Goal: Task Accomplishment & Management: Complete application form

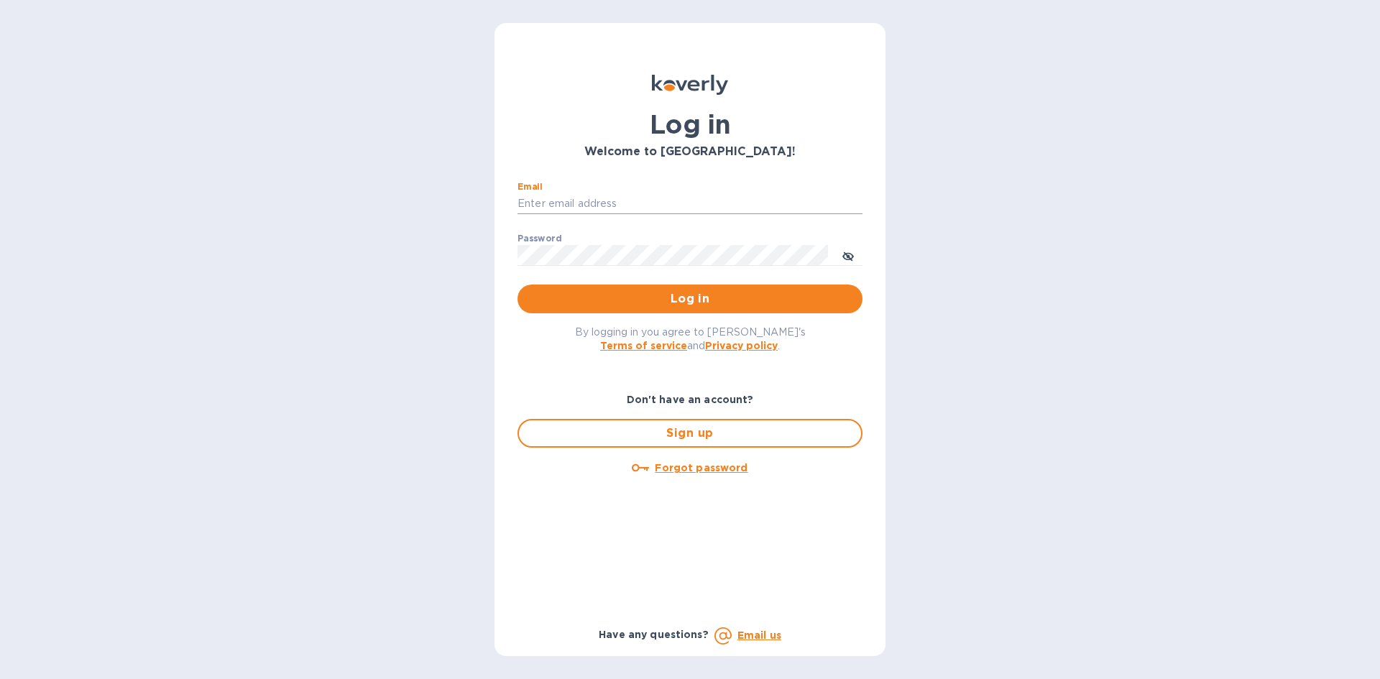
click at [580, 204] on input "Email" at bounding box center [690, 204] width 345 height 22
type input "[EMAIL_ADDRESS][DOMAIN_NAME]"
click at [518, 285] on button "Log in" at bounding box center [690, 299] width 345 height 29
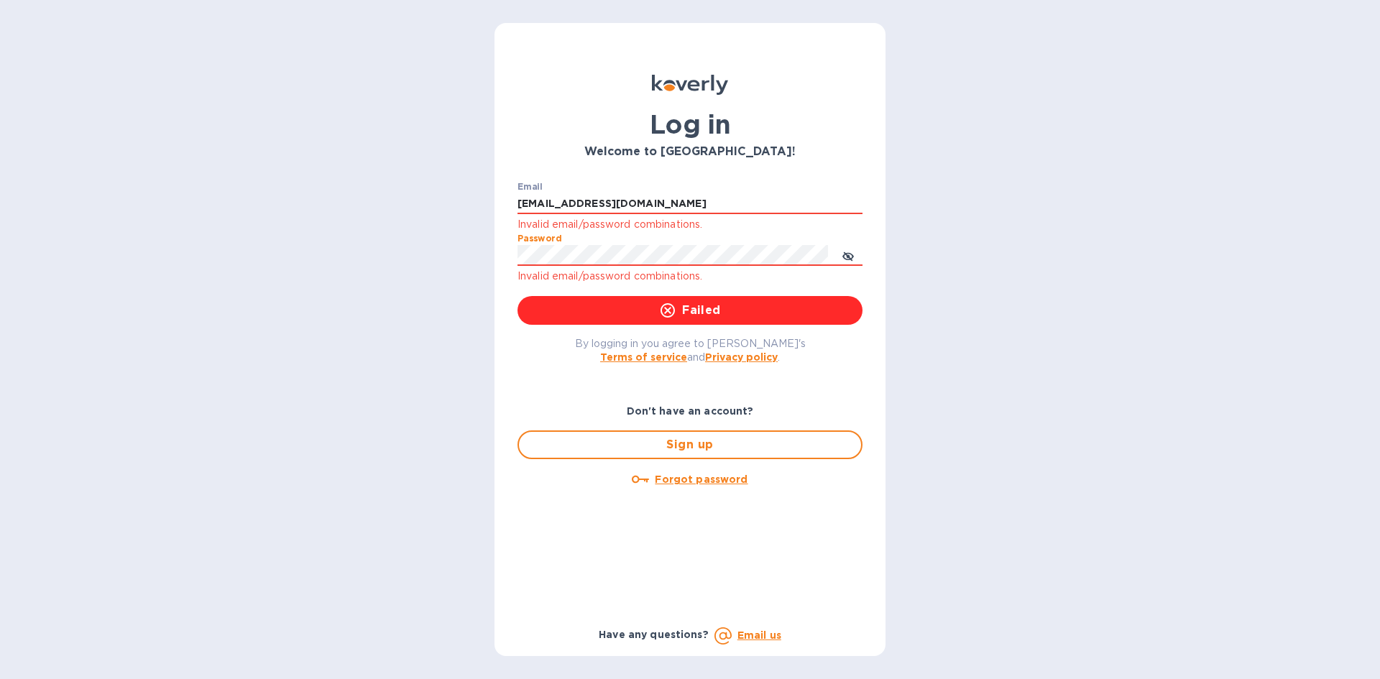
click at [484, 259] on div "Log in Welcome to [GEOGRAPHIC_DATA]! Email [EMAIL_ADDRESS][DOMAIN_NAME] Invalid…" at bounding box center [690, 339] width 1380 height 679
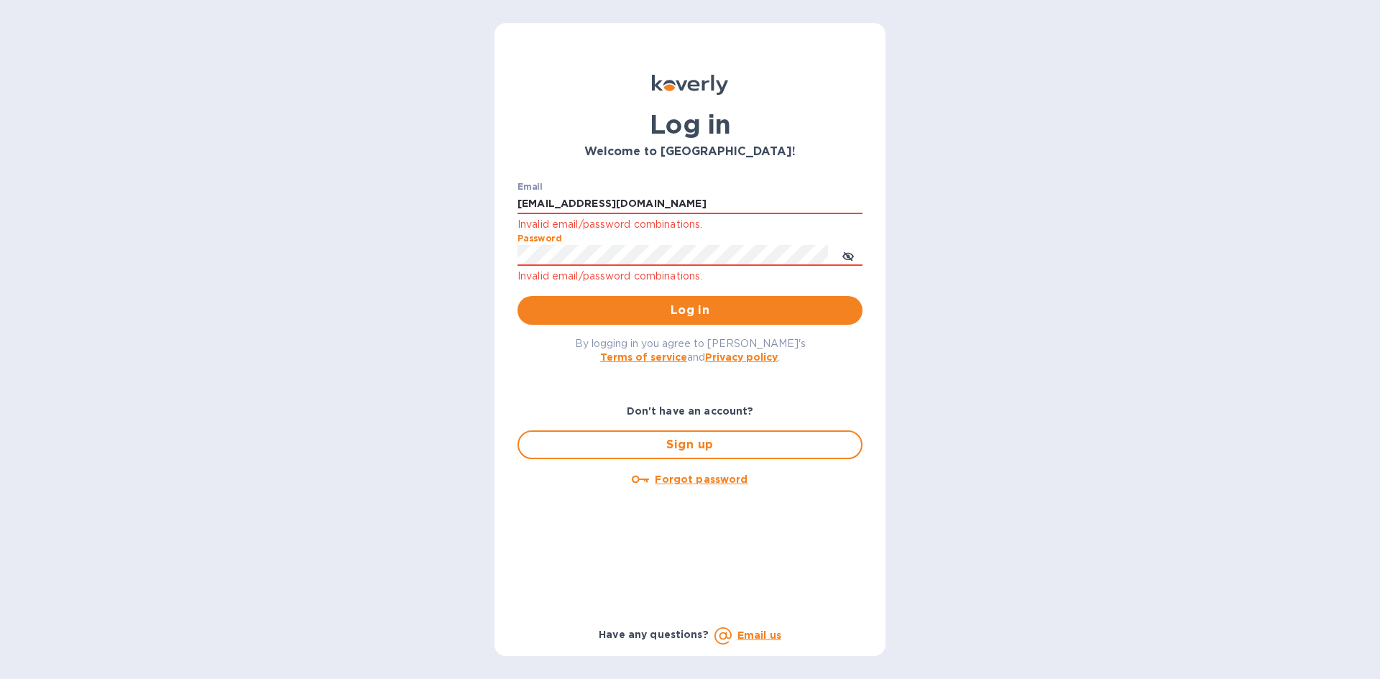
click at [518, 296] on button "Log in" at bounding box center [690, 310] width 345 height 29
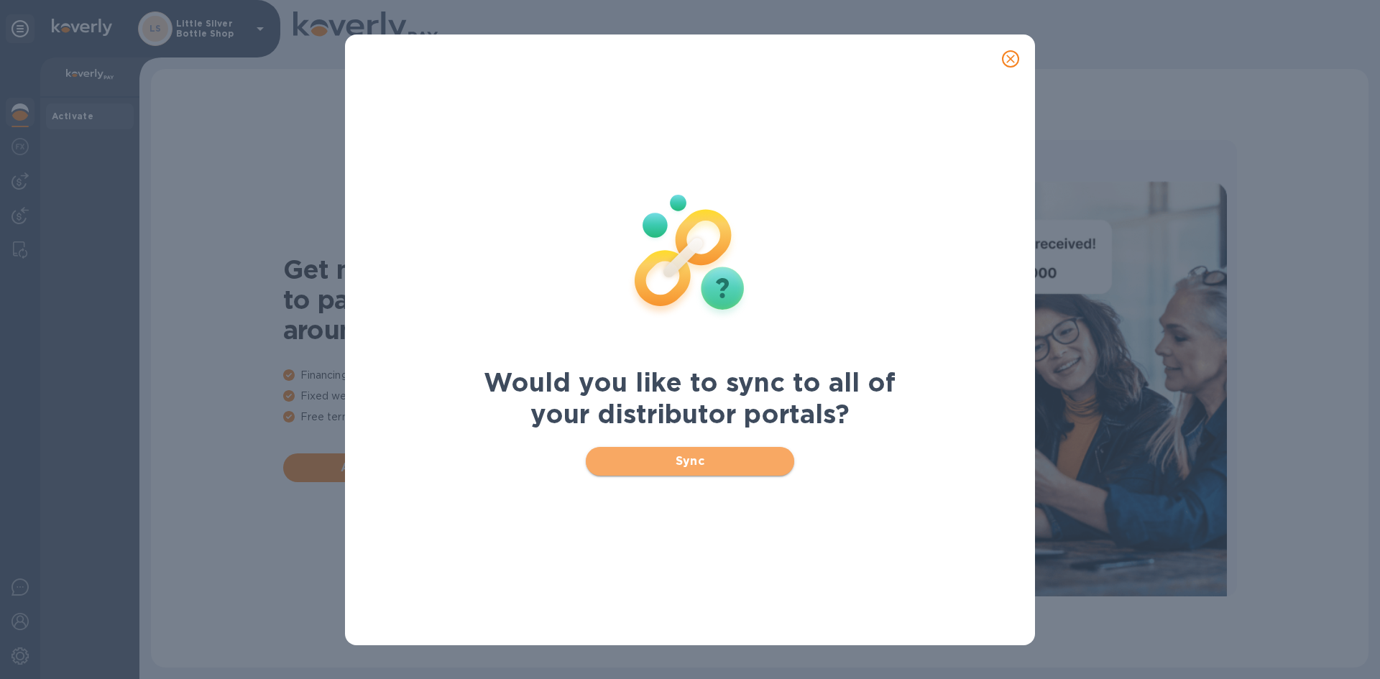
click at [725, 463] on span "Sync" at bounding box center [690, 461] width 186 height 17
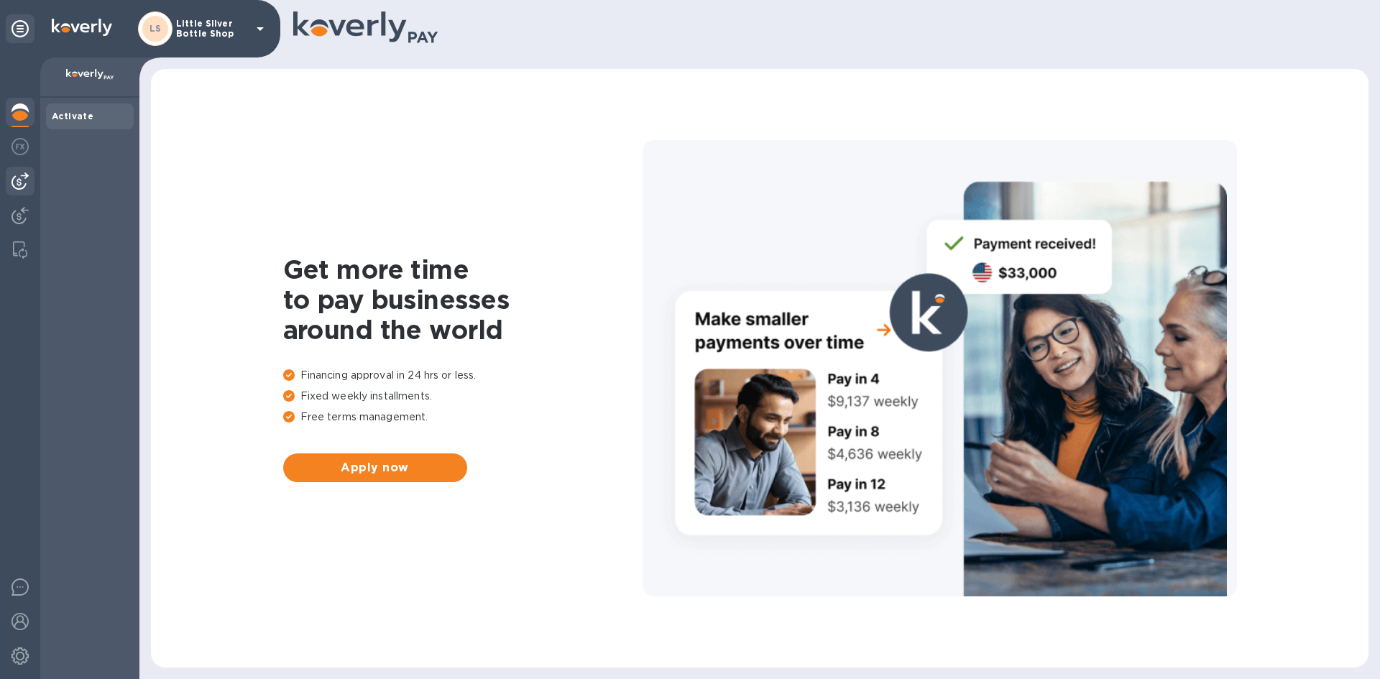
click at [19, 182] on img at bounding box center [20, 181] width 17 height 17
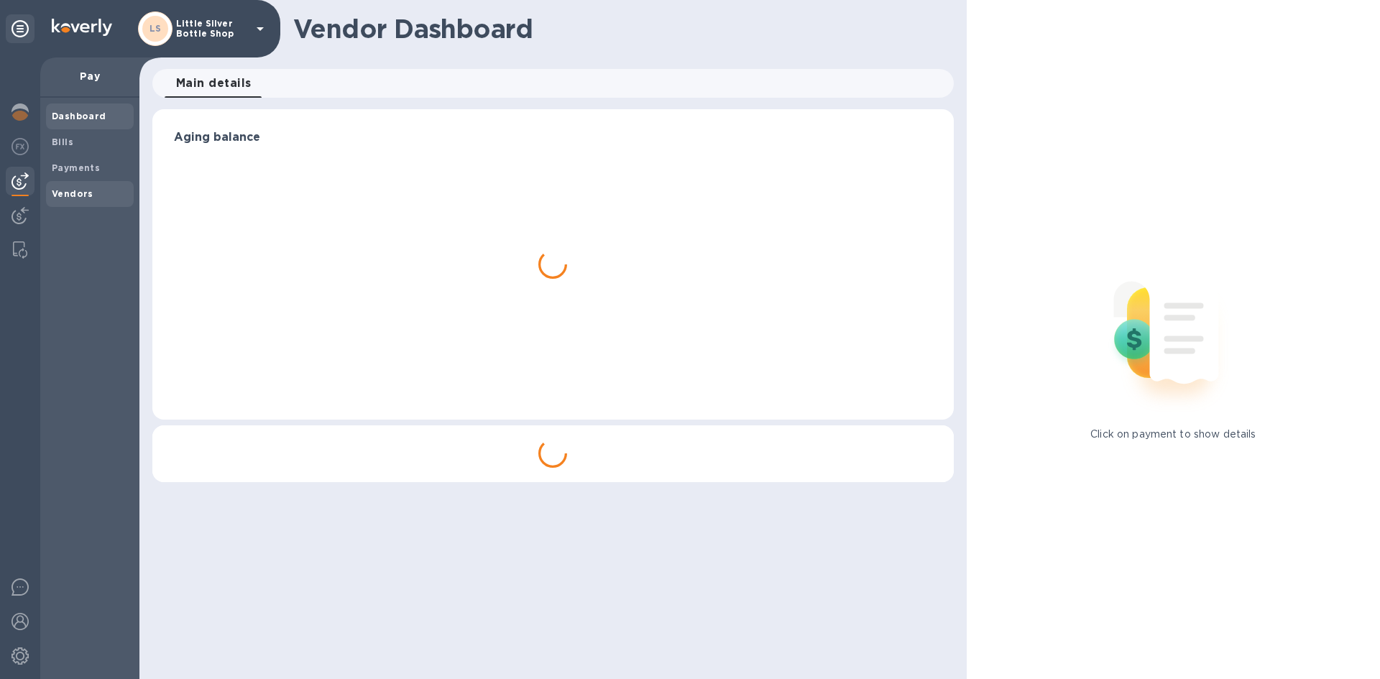
click at [72, 190] on b "Vendors" at bounding box center [73, 193] width 42 height 11
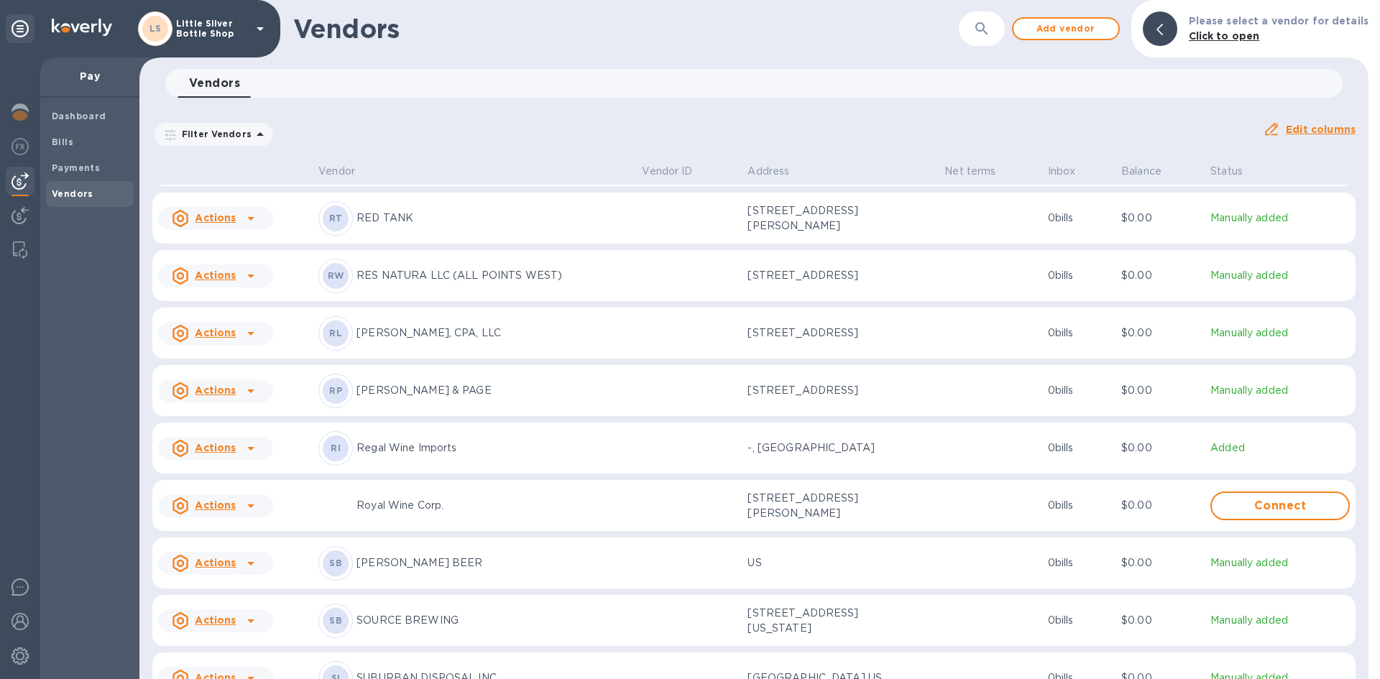
scroll to position [4546, 0]
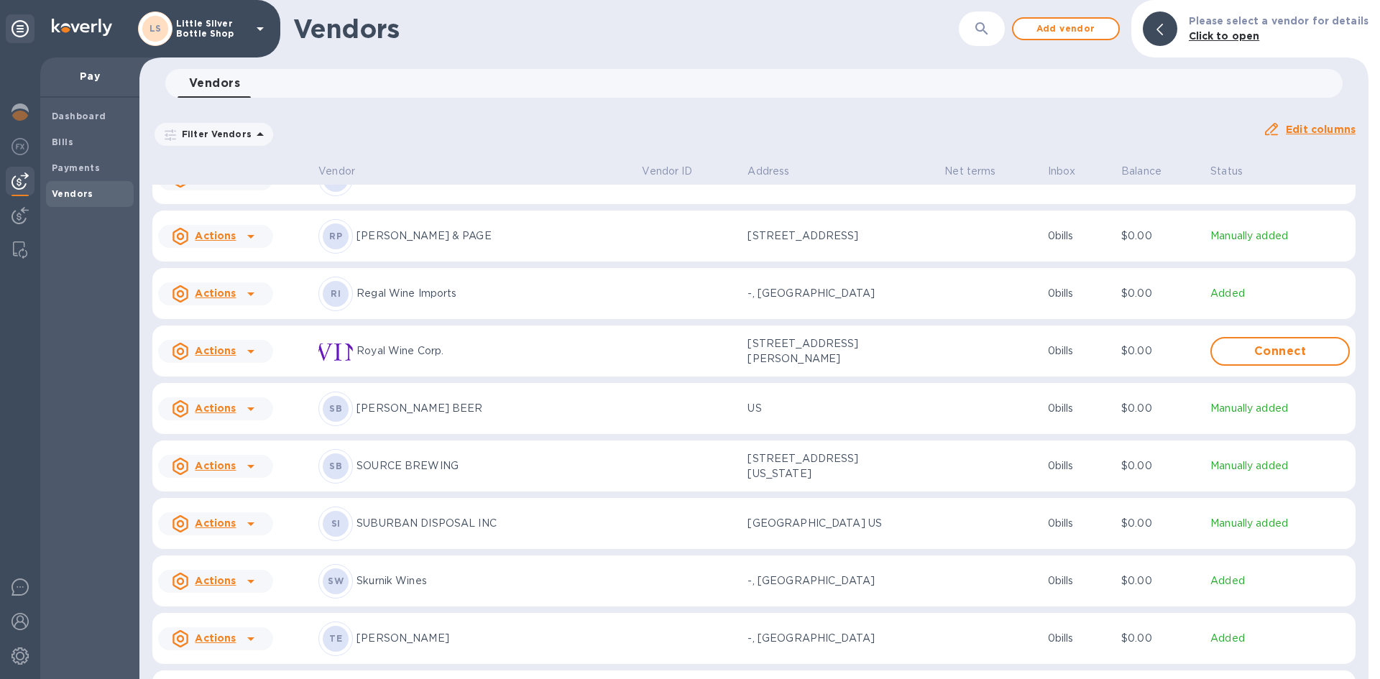
click at [401, 646] on p "T Edwards" at bounding box center [494, 638] width 274 height 15
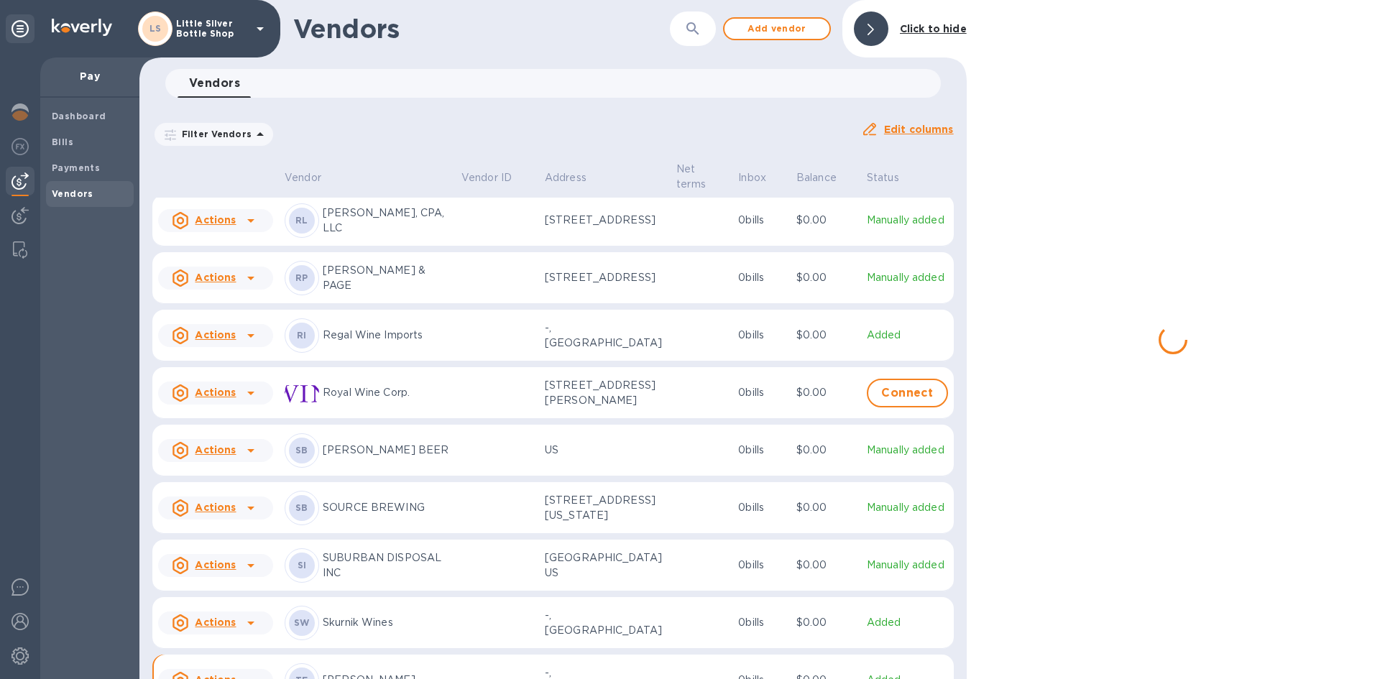
scroll to position [4620, 0]
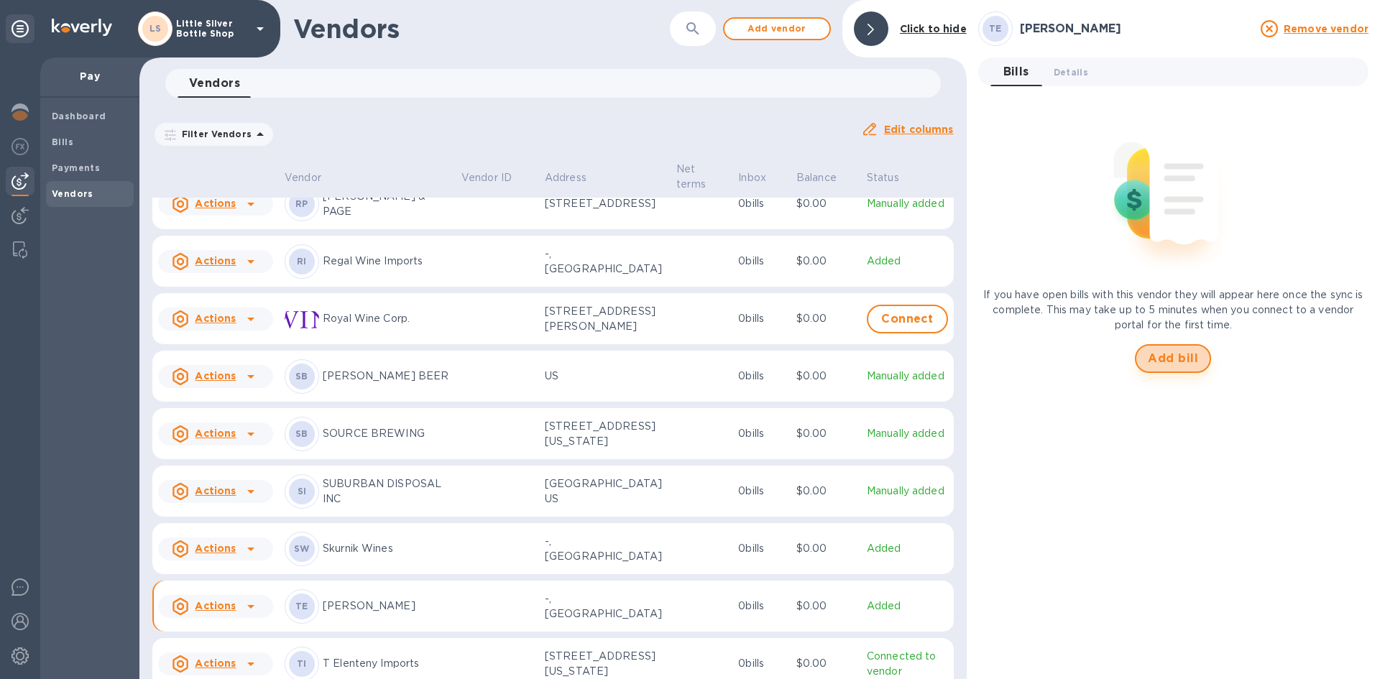
click at [1186, 361] on span "Add bill" at bounding box center [1173, 358] width 50 height 17
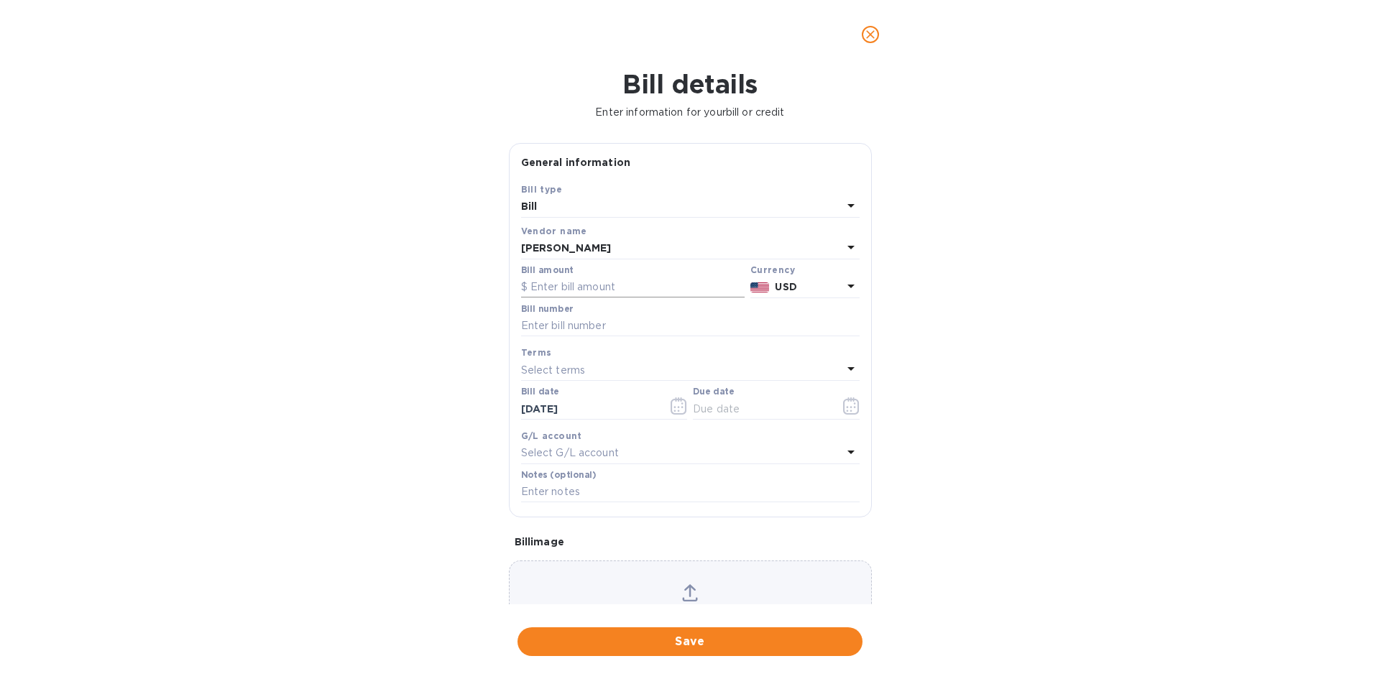
click at [648, 289] on input "text" at bounding box center [633, 288] width 224 height 22
type input "864.00"
click at [617, 329] on input "text" at bounding box center [690, 327] width 339 height 22
type input "724873"
click at [585, 370] on div "Select terms" at bounding box center [681, 370] width 321 height 20
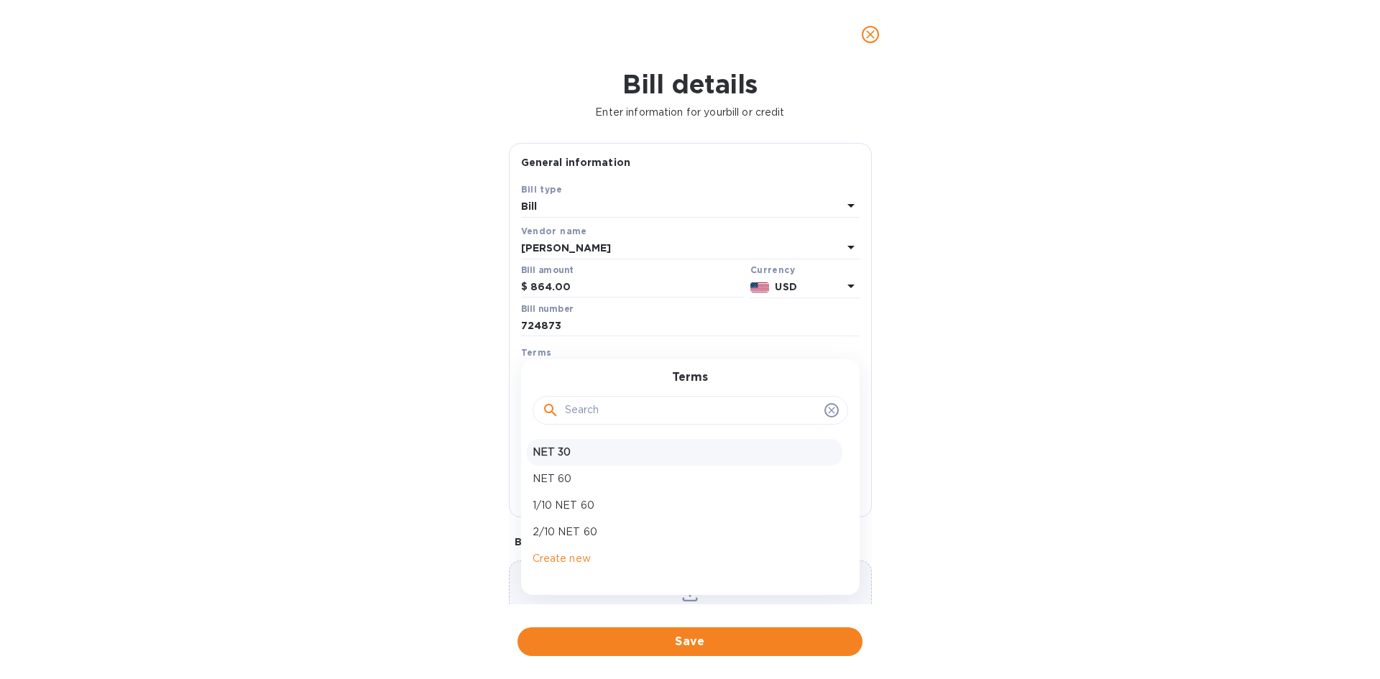
click at [571, 446] on p "NET 30" at bounding box center [685, 452] width 304 height 15
type input "09/18/2025"
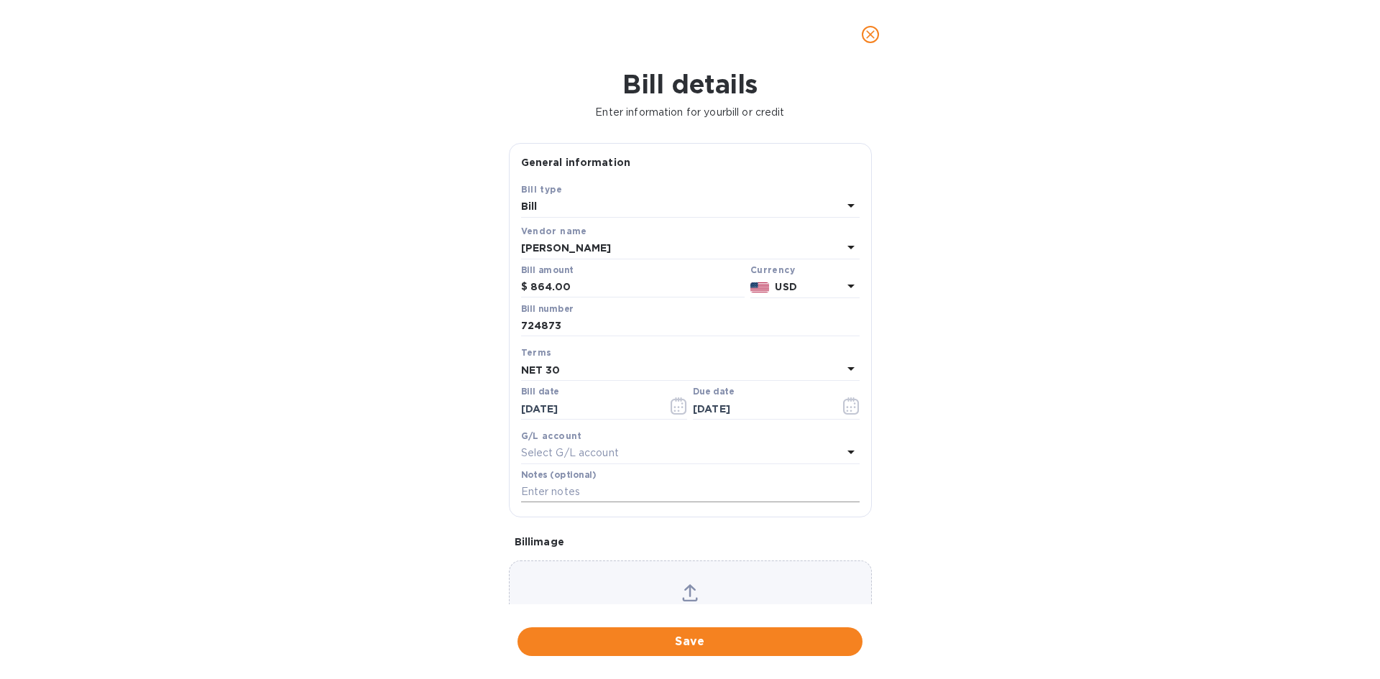
click at [554, 490] on input "text" at bounding box center [690, 493] width 339 height 22
type input "1-29810"
click at [706, 638] on span "Save" at bounding box center [690, 641] width 322 height 17
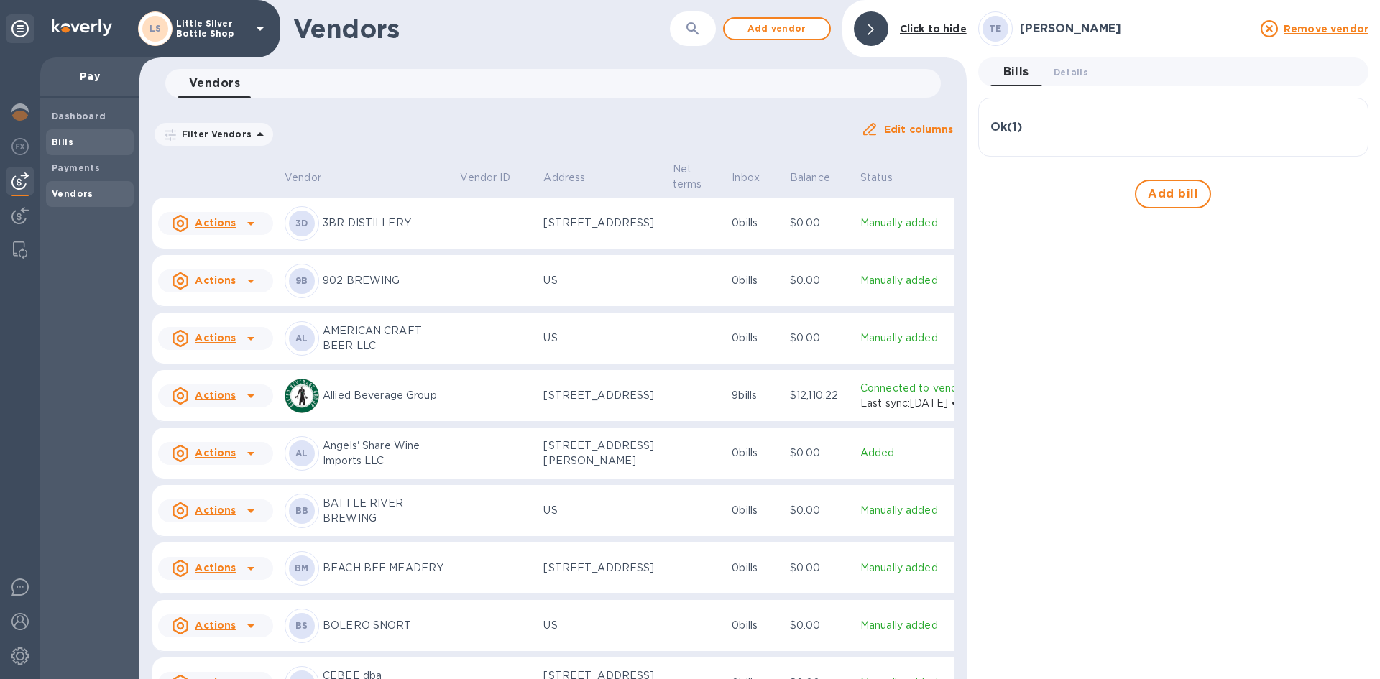
click at [92, 135] on span "Bills" at bounding box center [90, 142] width 76 height 14
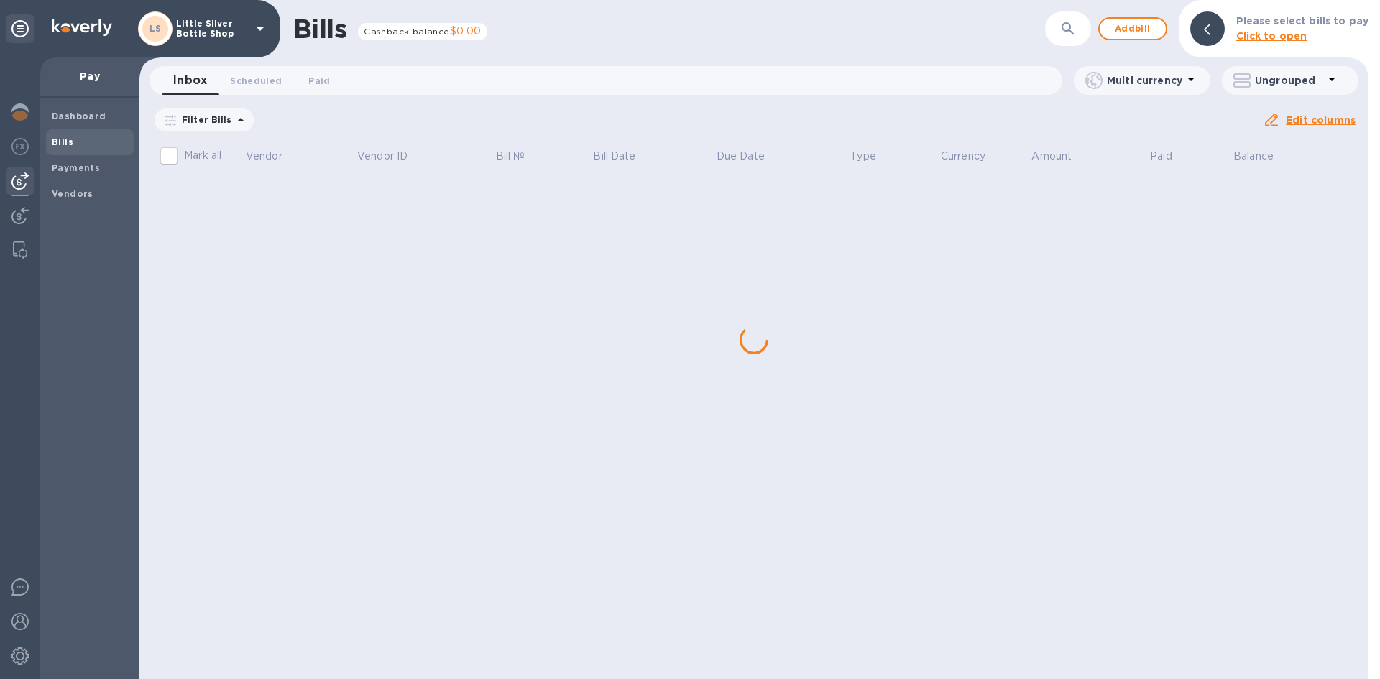
click at [236, 188] on div "Bills Cashback balance $0.00 ​ Add bill Please select bills to pay Click to ope…" at bounding box center [753, 339] width 1229 height 679
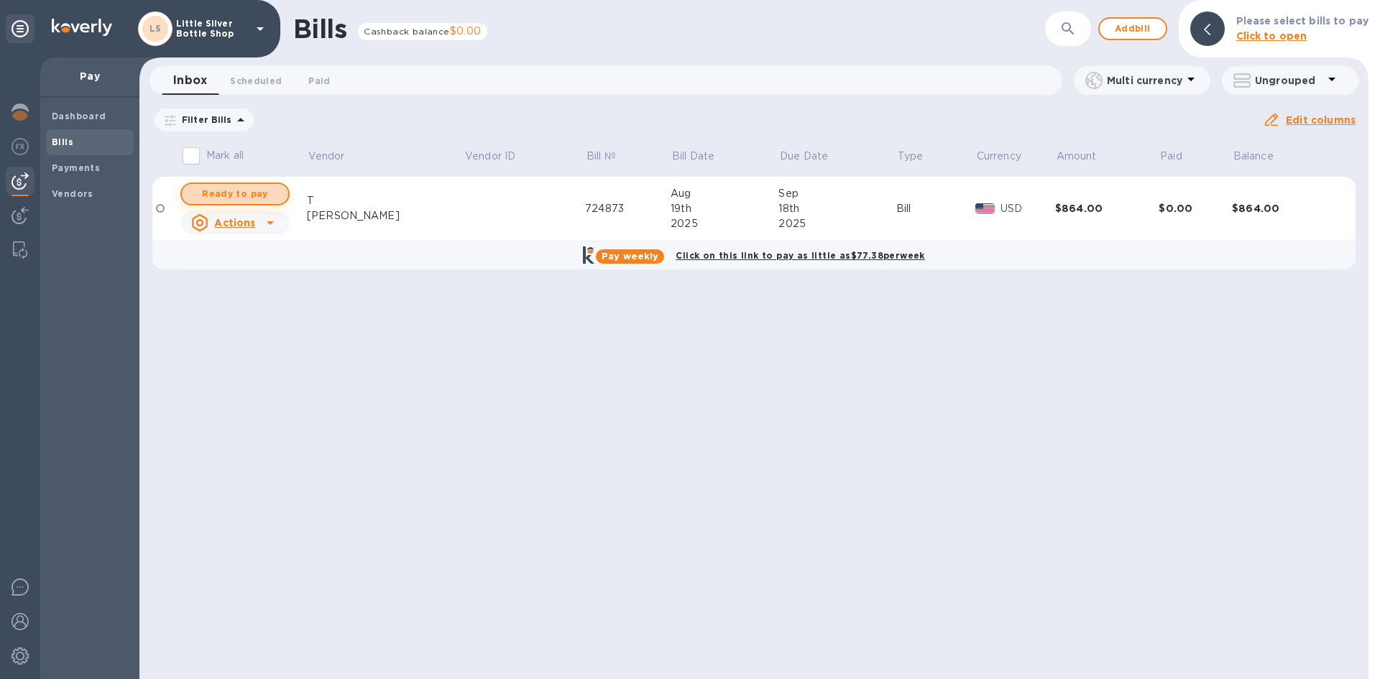
click at [235, 190] on span "Ready to pay" at bounding box center [234, 193] width 83 height 17
checkbox input "true"
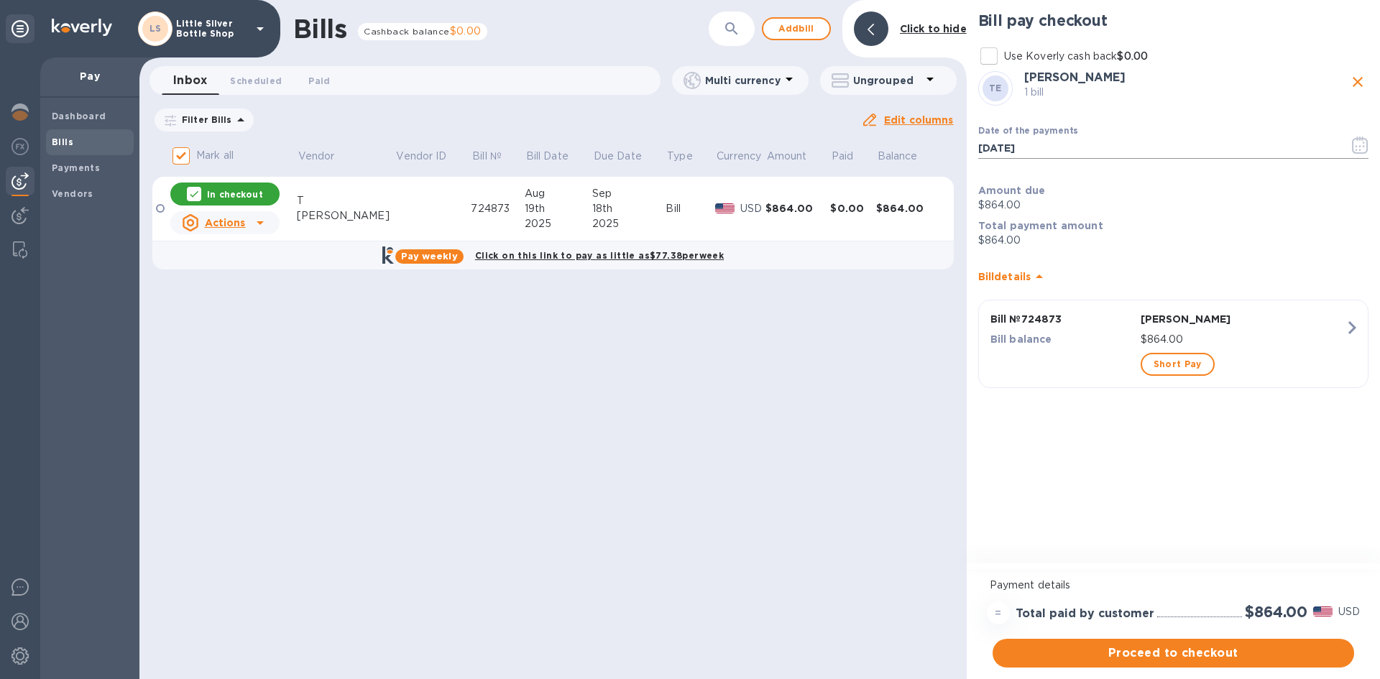
click at [1359, 150] on icon "button" at bounding box center [1360, 145] width 17 height 17
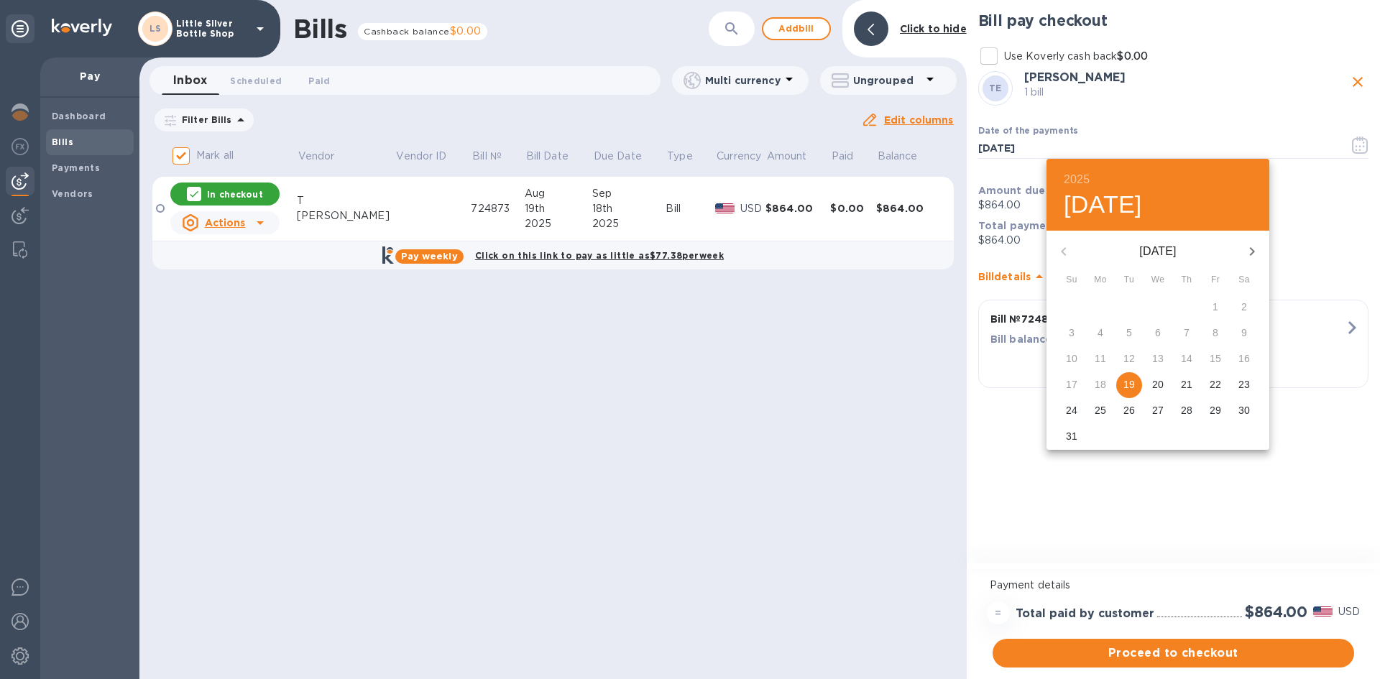
click at [1254, 249] on icon "button" at bounding box center [1252, 251] width 17 height 17
click at [1221, 332] on span "12" at bounding box center [1216, 333] width 26 height 14
type input "09/12/2025"
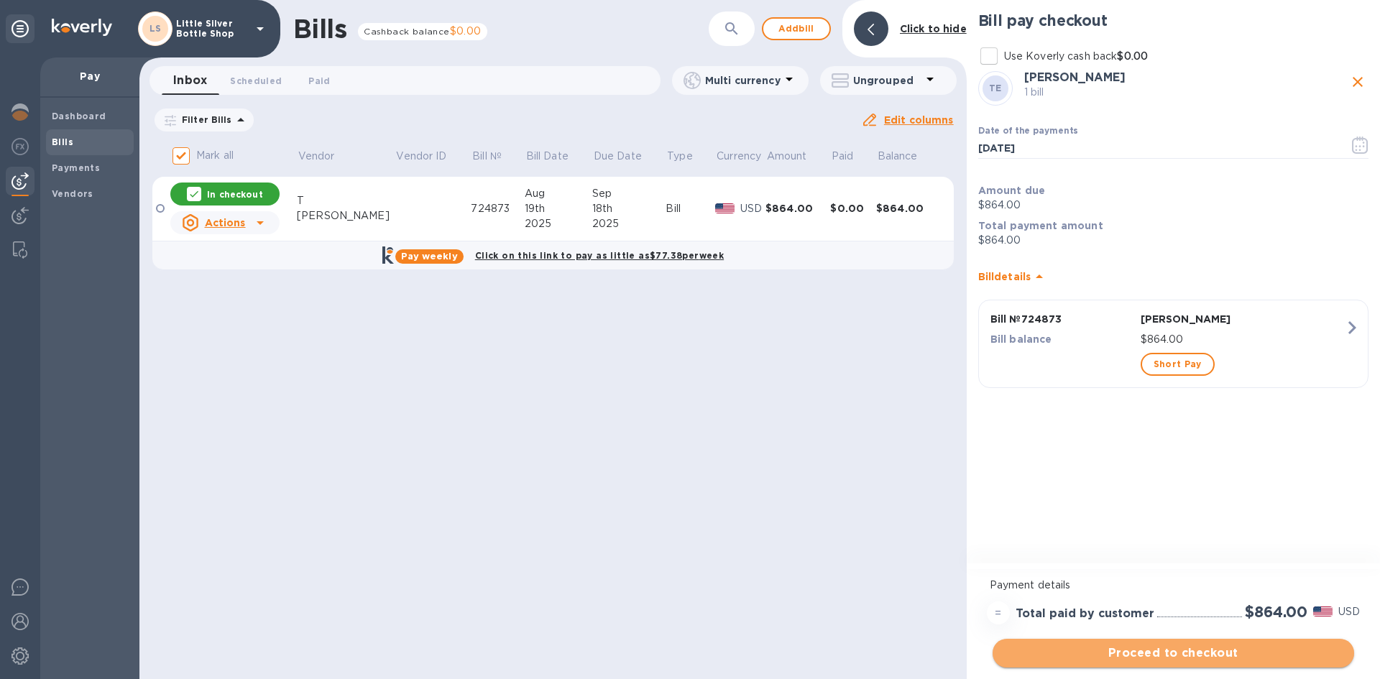
click at [1230, 648] on span "Proceed to checkout" at bounding box center [1173, 653] width 339 height 17
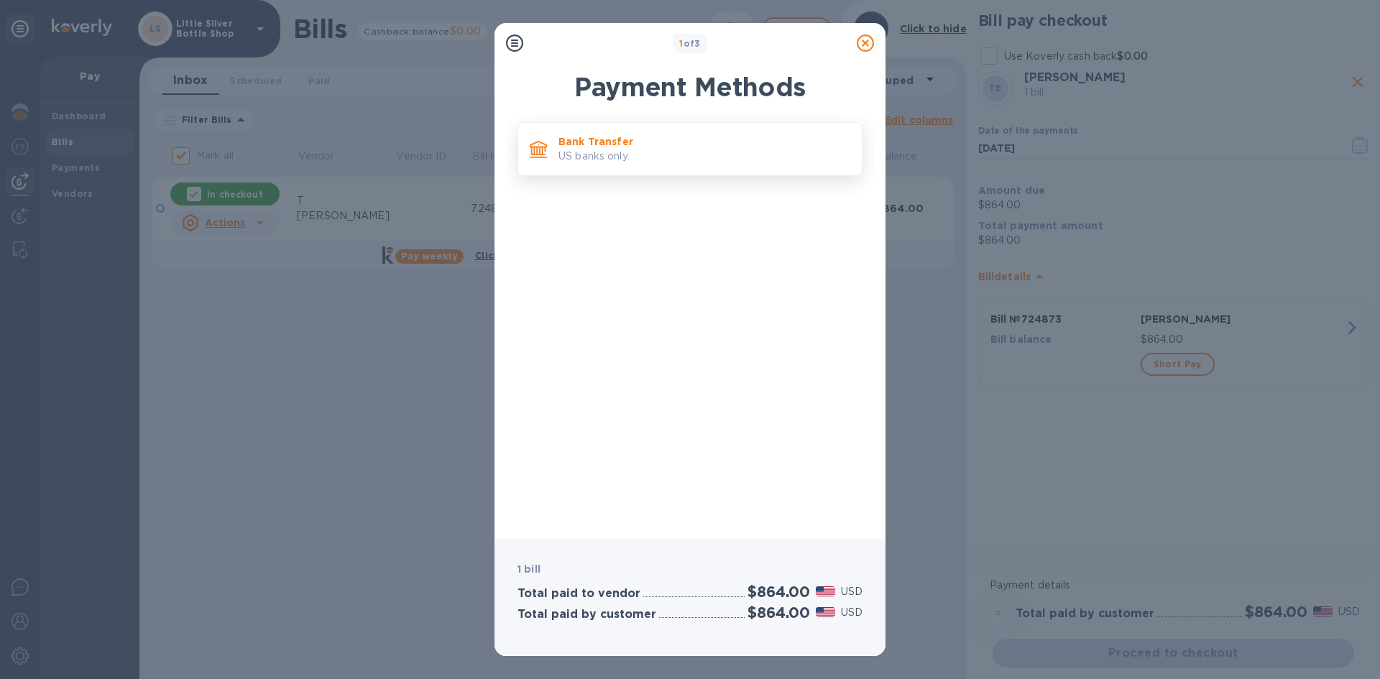
click at [747, 158] on p "US banks only." at bounding box center [705, 156] width 292 height 15
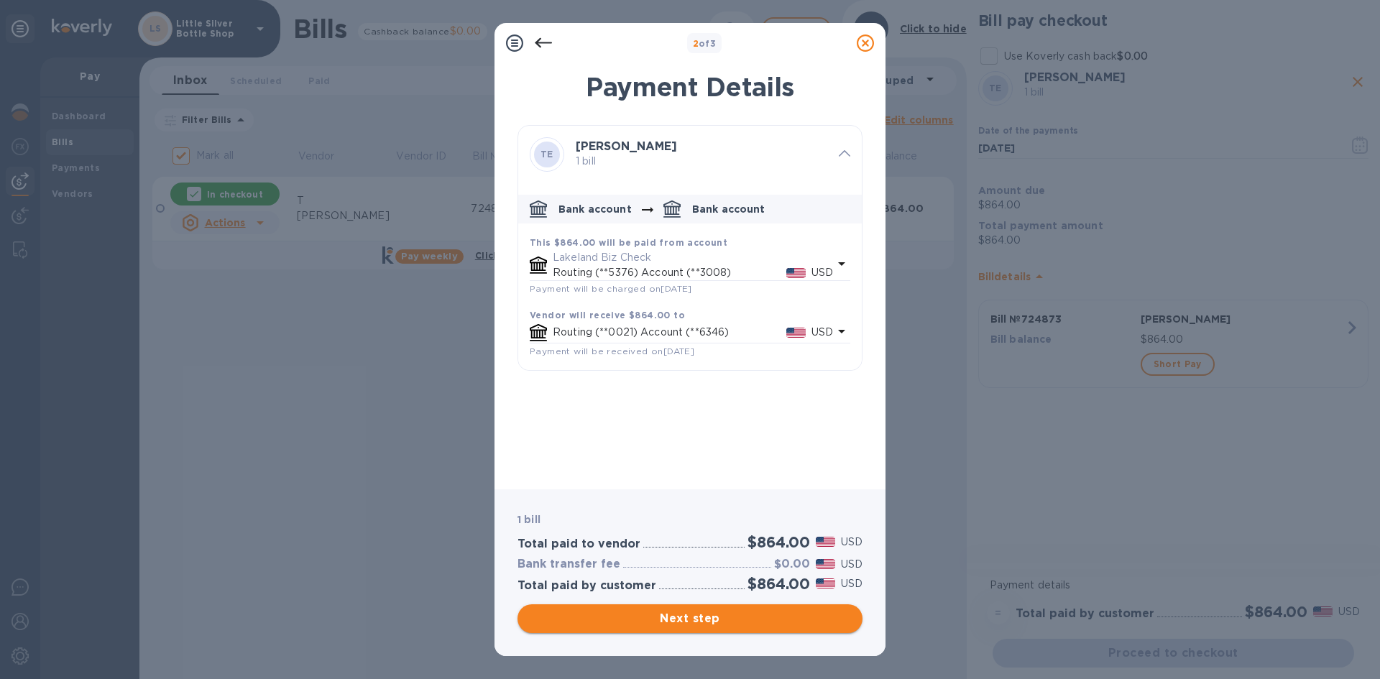
click at [794, 617] on span "Next step" at bounding box center [690, 618] width 322 height 17
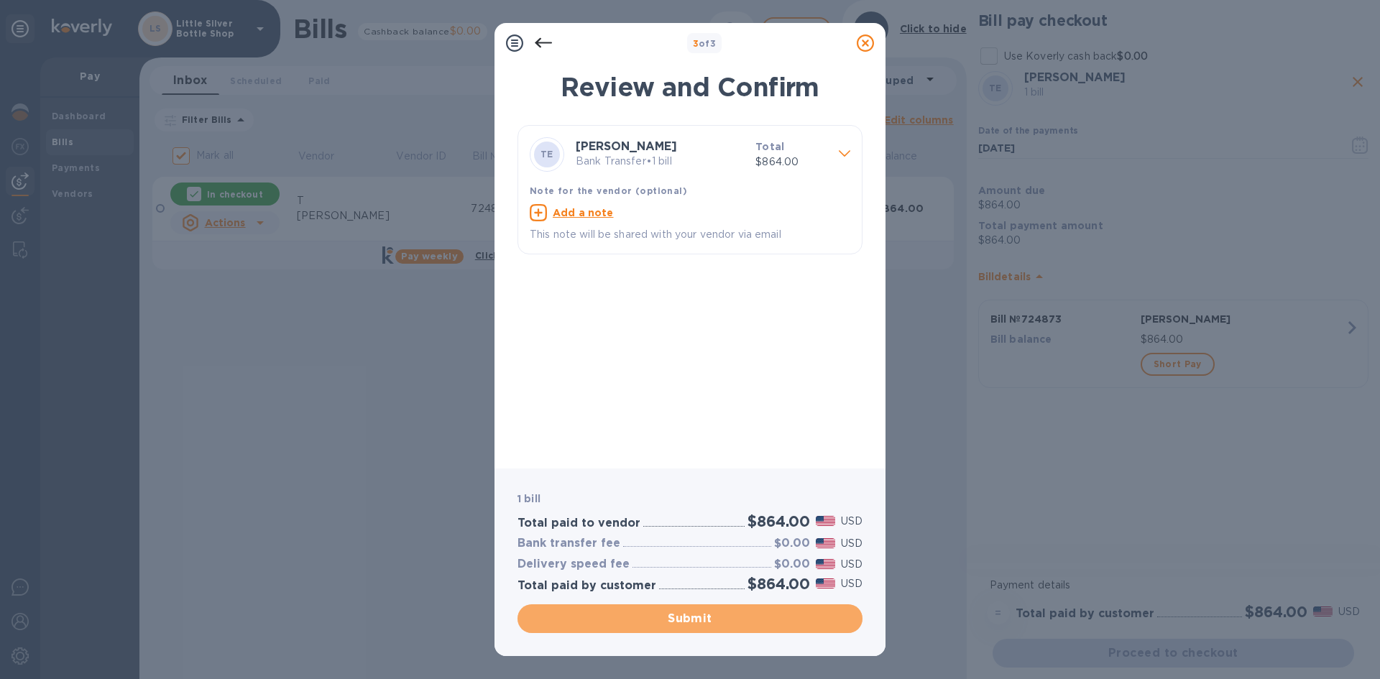
click at [794, 618] on span "Submit" at bounding box center [690, 618] width 322 height 17
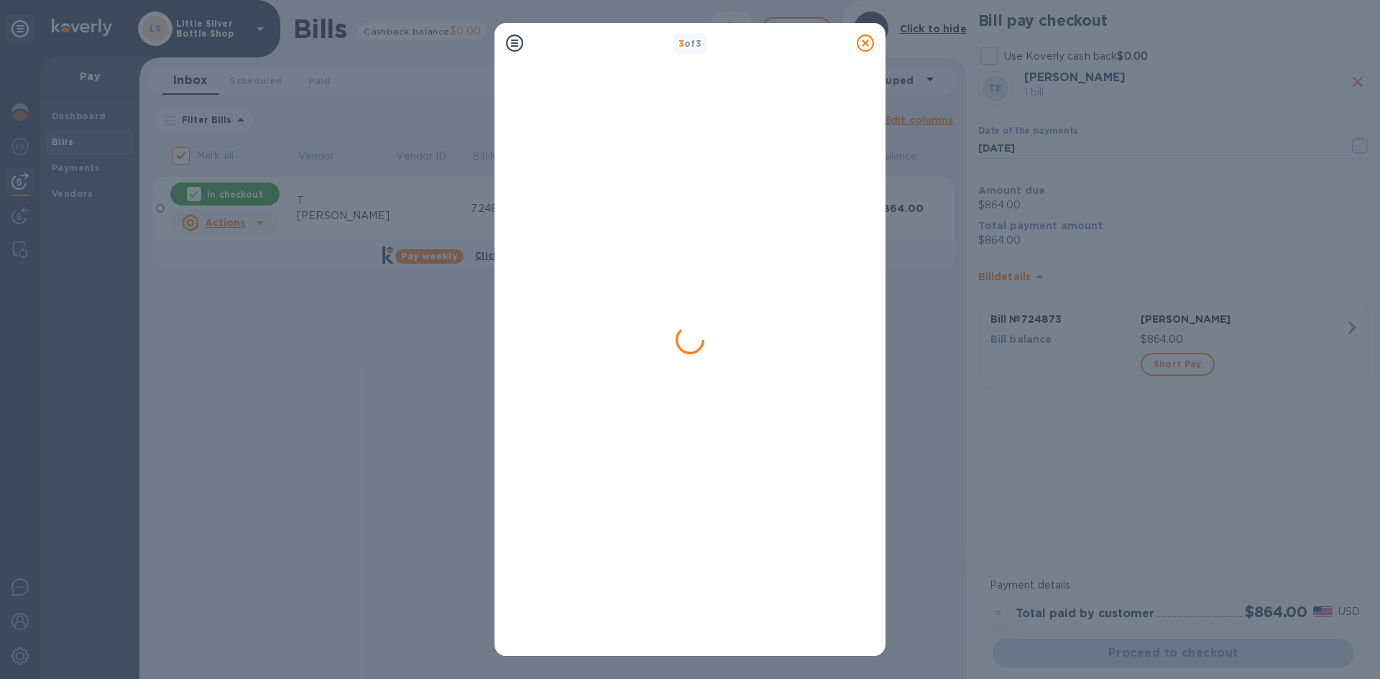
checkbox input "false"
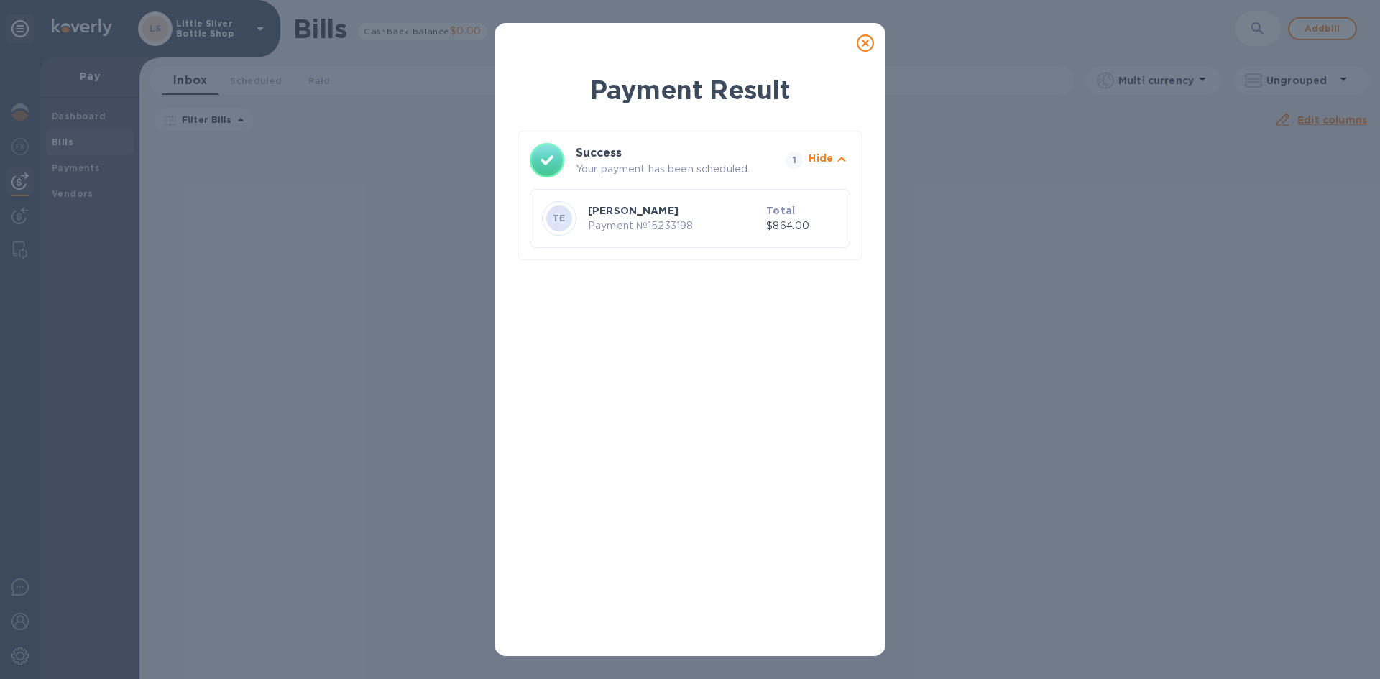
click at [862, 46] on icon at bounding box center [865, 43] width 17 height 17
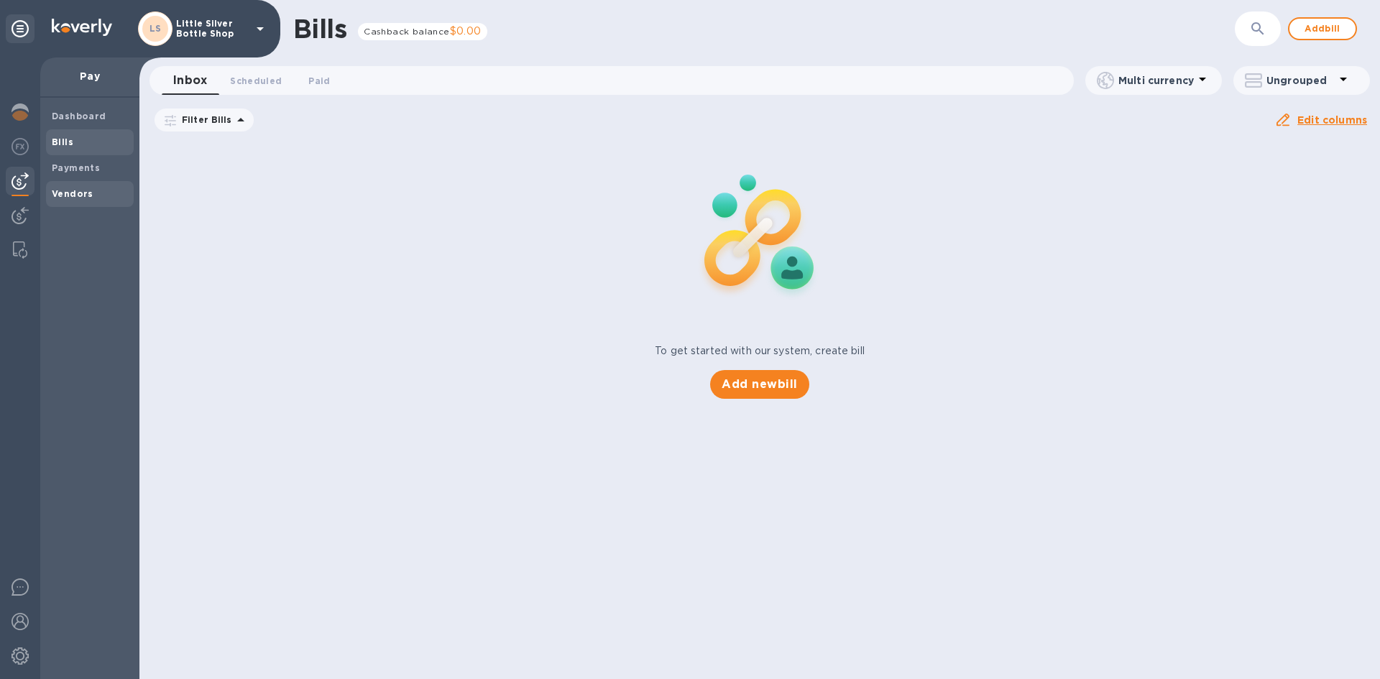
click at [80, 197] on b "Vendors" at bounding box center [73, 193] width 42 height 11
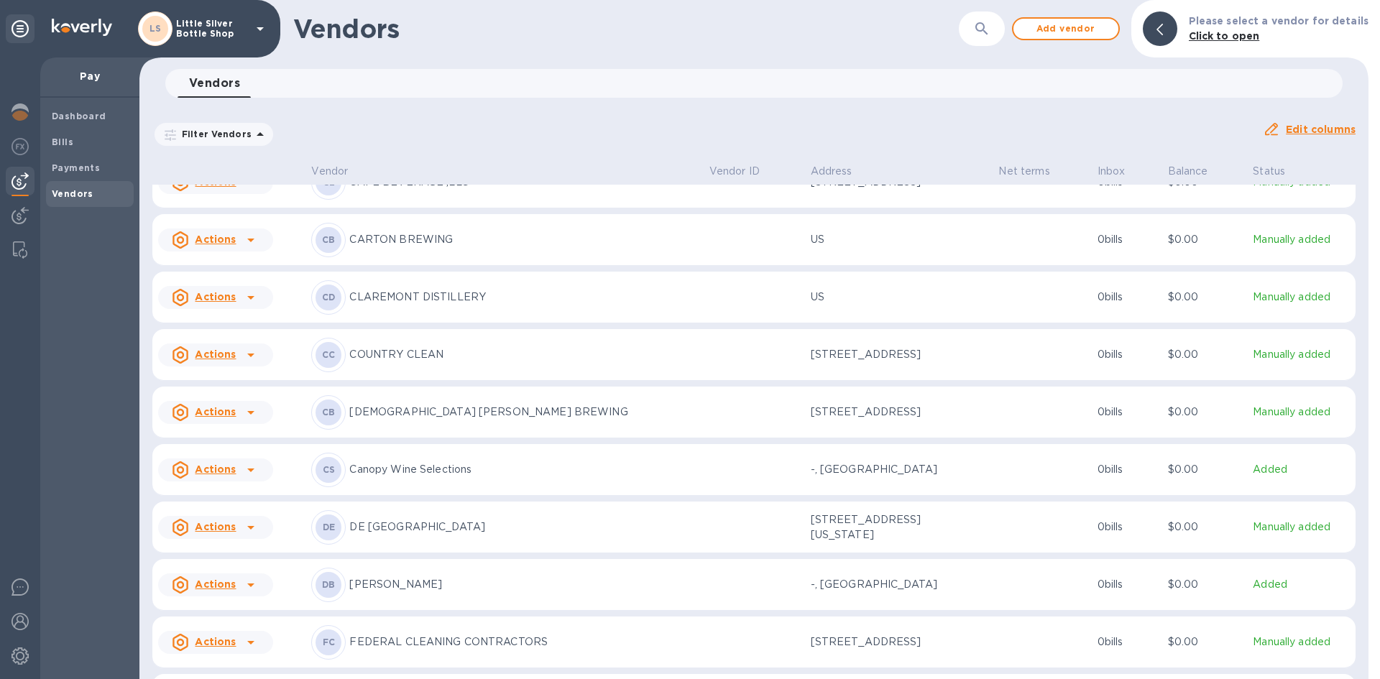
scroll to position [1064, 0]
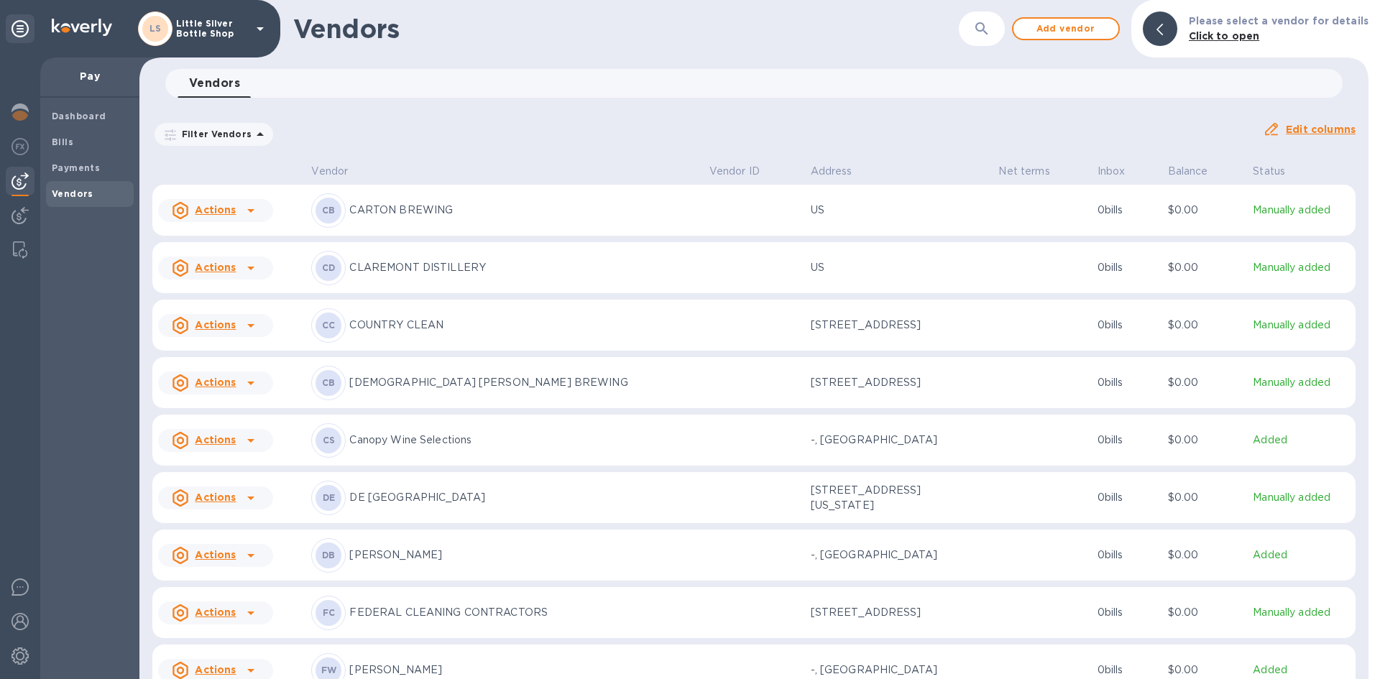
click at [372, 559] on p "David Bowler" at bounding box center [523, 555] width 348 height 15
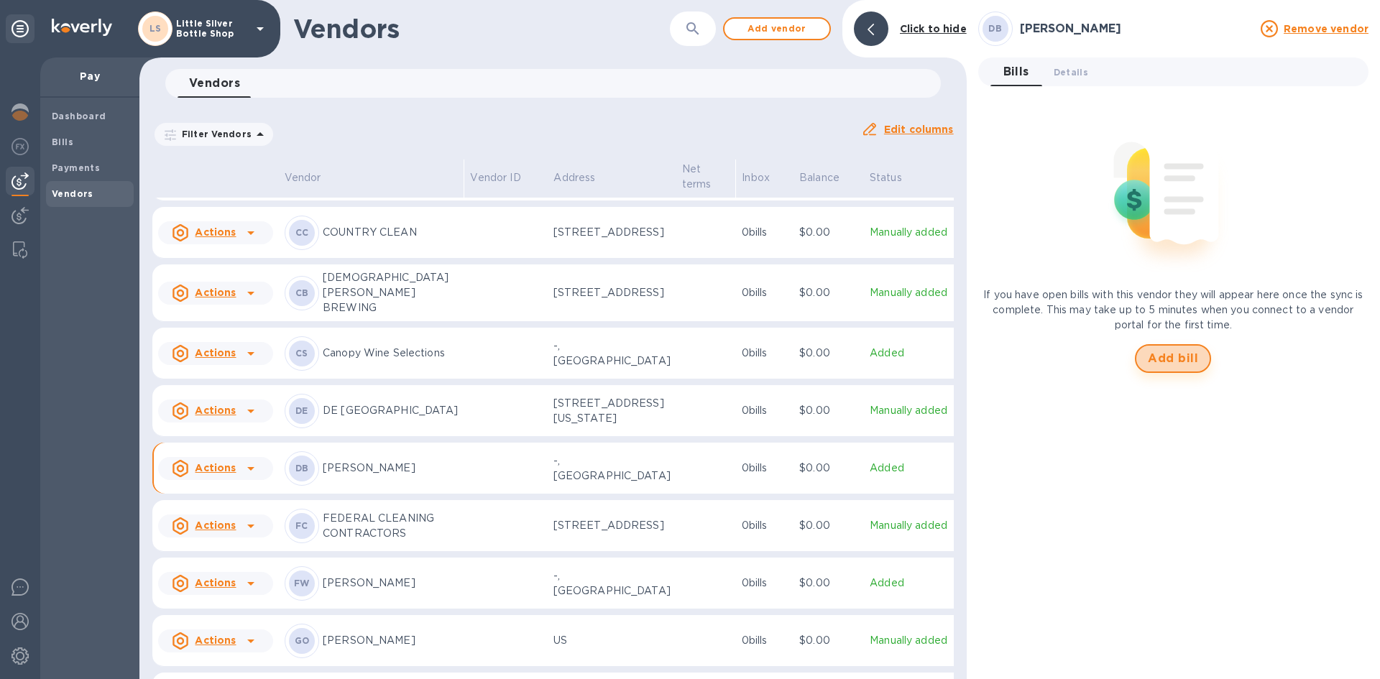
click at [1191, 358] on span "Add bill" at bounding box center [1173, 358] width 50 height 17
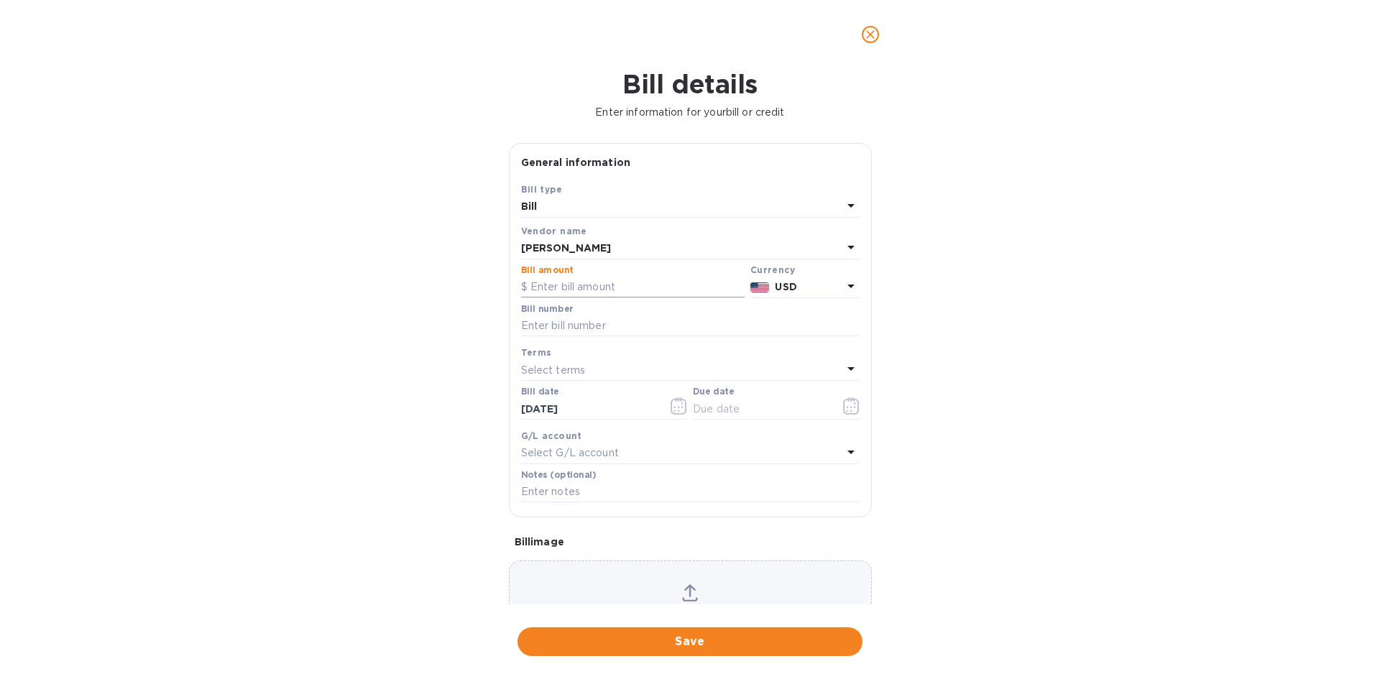
click at [675, 289] on input "text" at bounding box center [633, 288] width 224 height 22
type input "902.00"
click at [613, 321] on input "text" at bounding box center [690, 327] width 339 height 22
type input "598972"
click at [550, 366] on p "Select terms" at bounding box center [553, 370] width 65 height 15
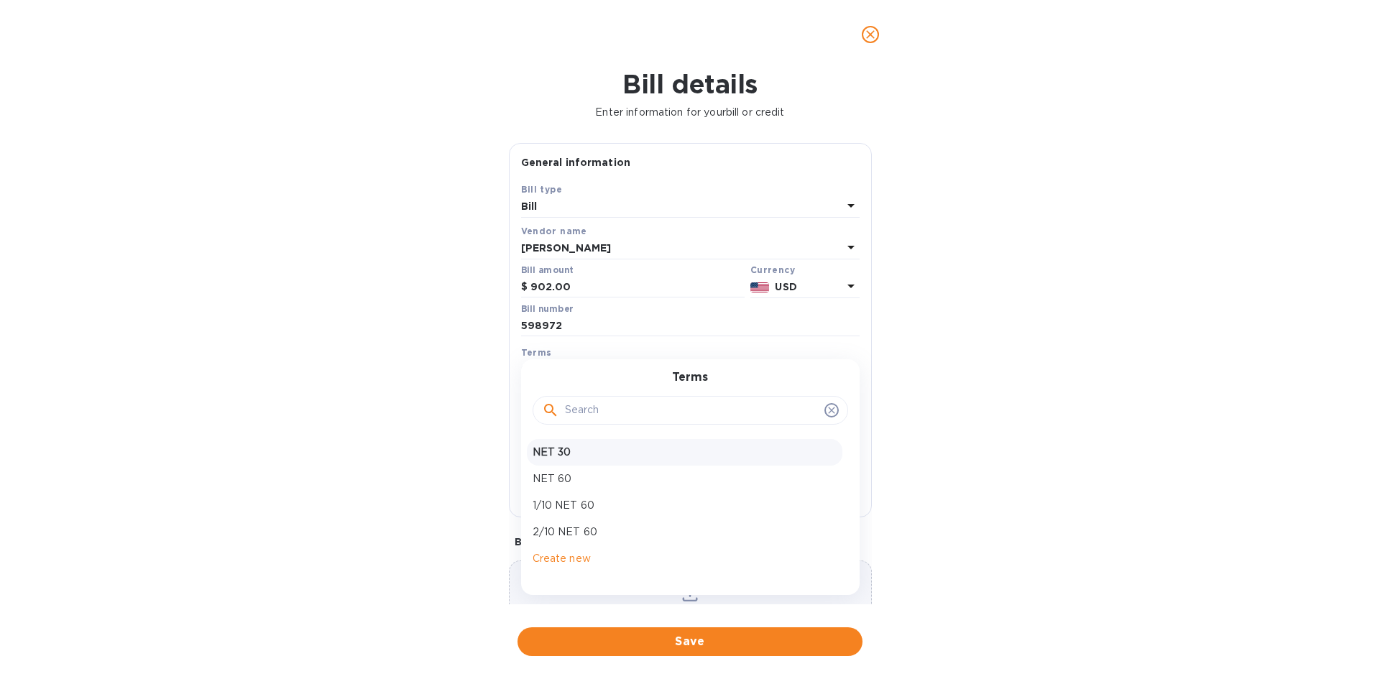
click at [566, 448] on p "NET 30" at bounding box center [685, 452] width 304 height 15
type input "09/18/2025"
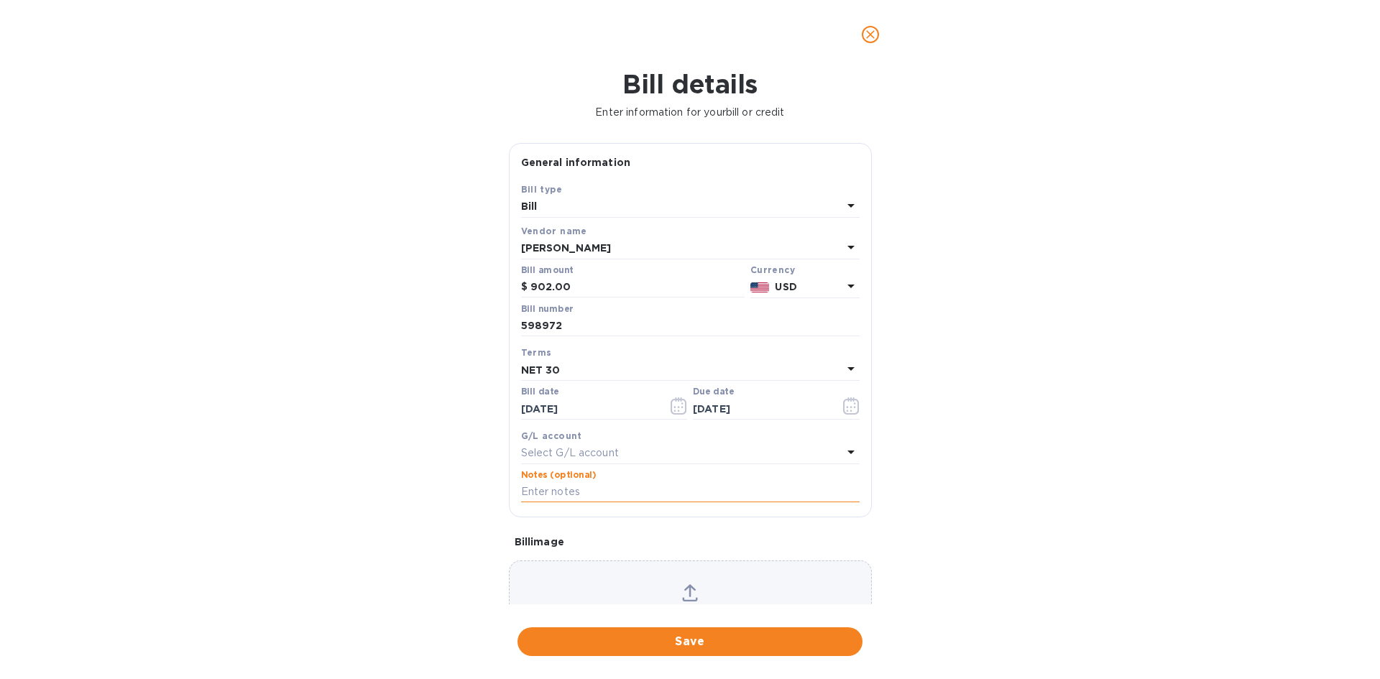
click at [569, 491] on input "text" at bounding box center [690, 493] width 339 height 22
type input "1-29818"
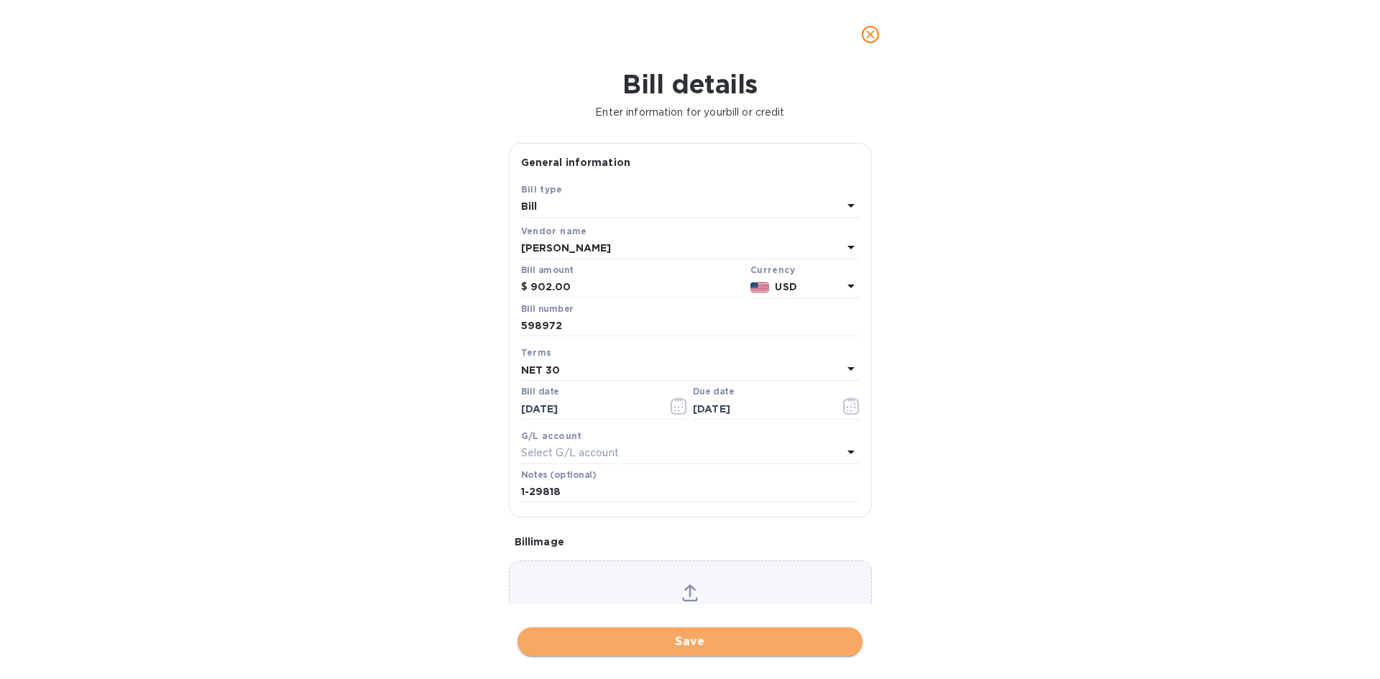
click at [719, 646] on span "Save" at bounding box center [690, 641] width 322 height 17
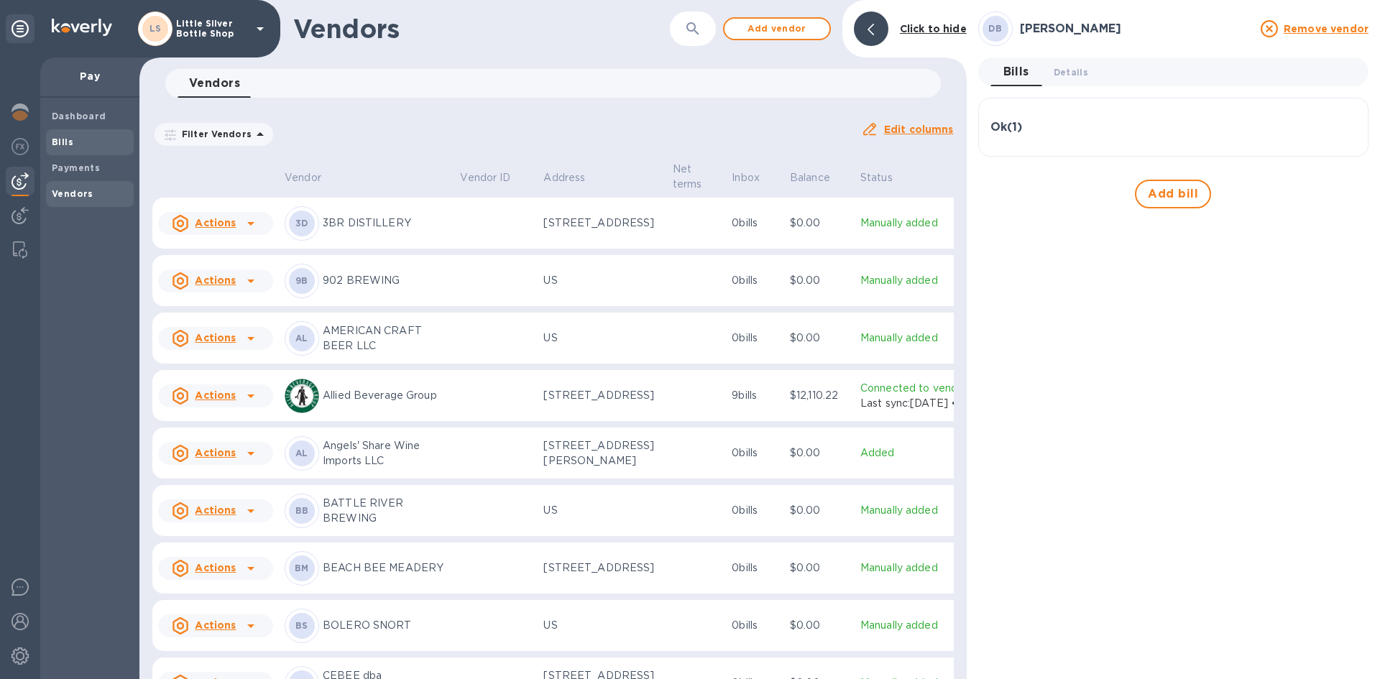
click at [68, 146] on b "Bills" at bounding box center [63, 142] width 22 height 11
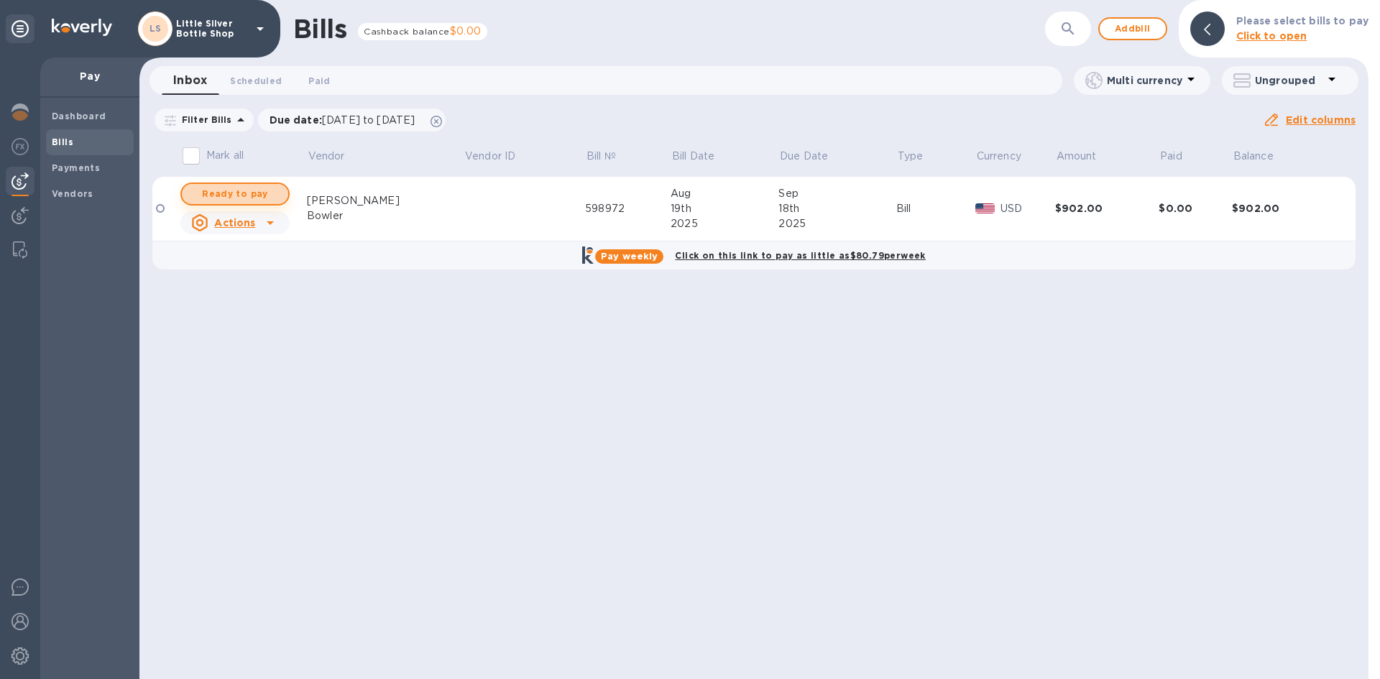
click at [232, 195] on span "Ready to pay" at bounding box center [234, 193] width 83 height 17
checkbox input "true"
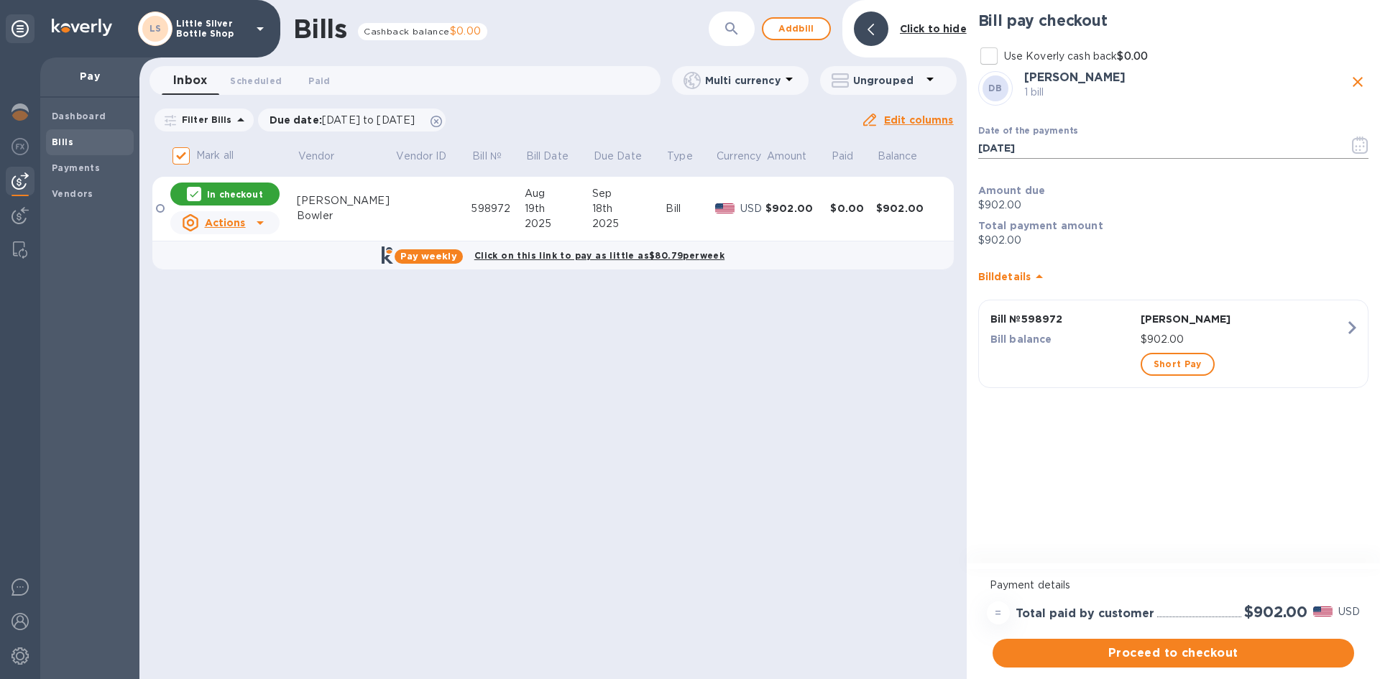
click at [1365, 146] on icon "button" at bounding box center [1360, 145] width 17 height 17
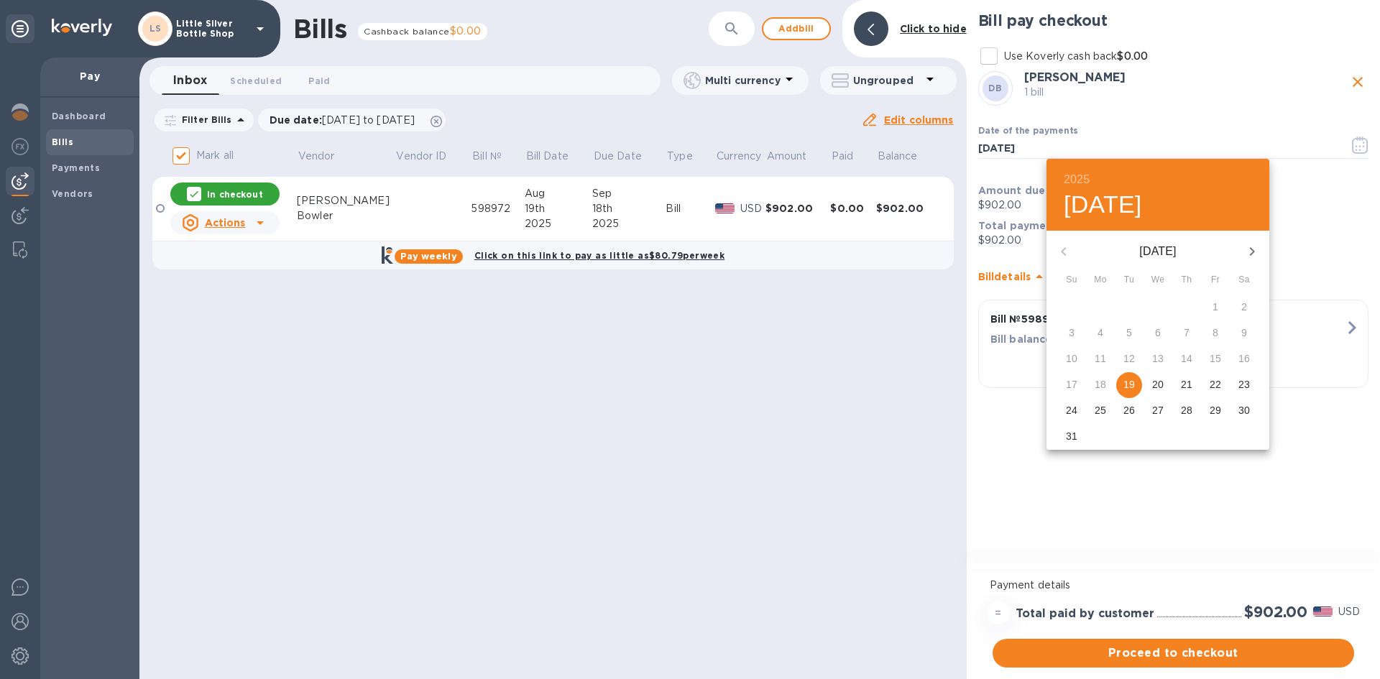
click at [1249, 249] on icon "button" at bounding box center [1252, 251] width 17 height 17
click at [1191, 334] on p "11" at bounding box center [1187, 333] width 12 height 14
type input "09/11/2025"
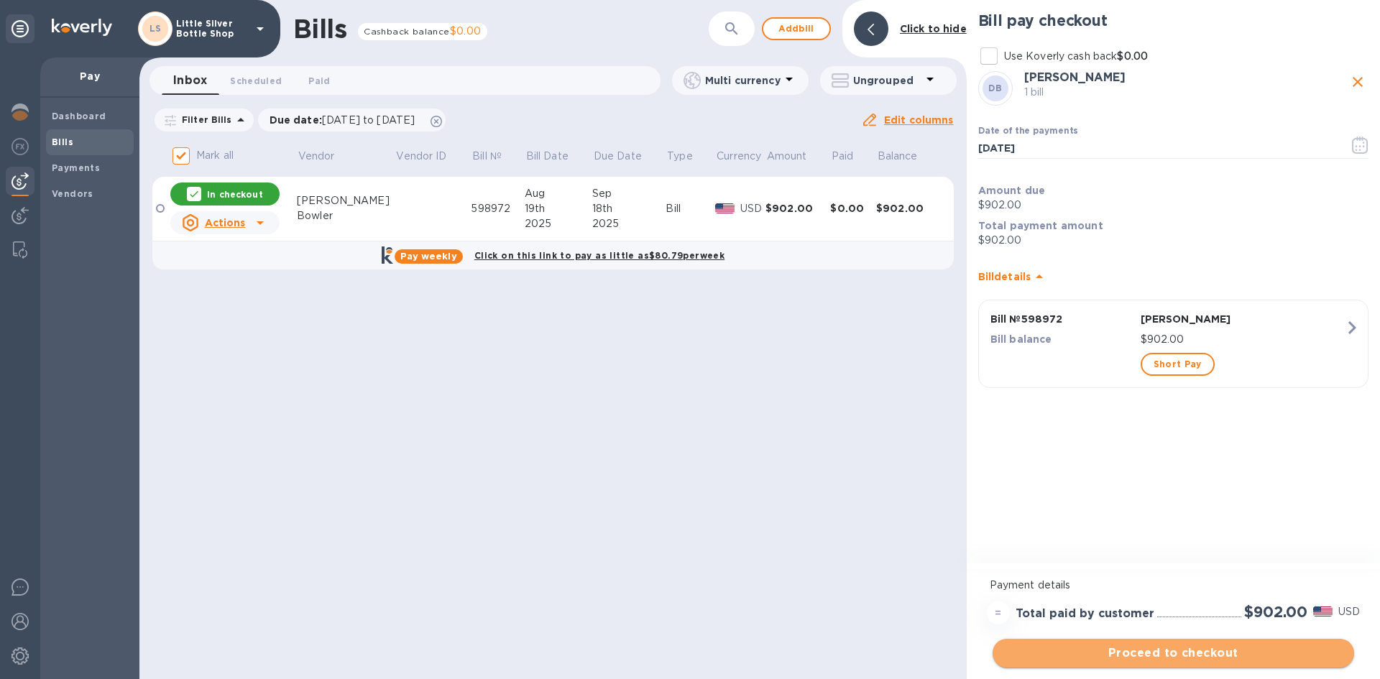
click at [1234, 656] on span "Proceed to checkout" at bounding box center [1173, 653] width 339 height 17
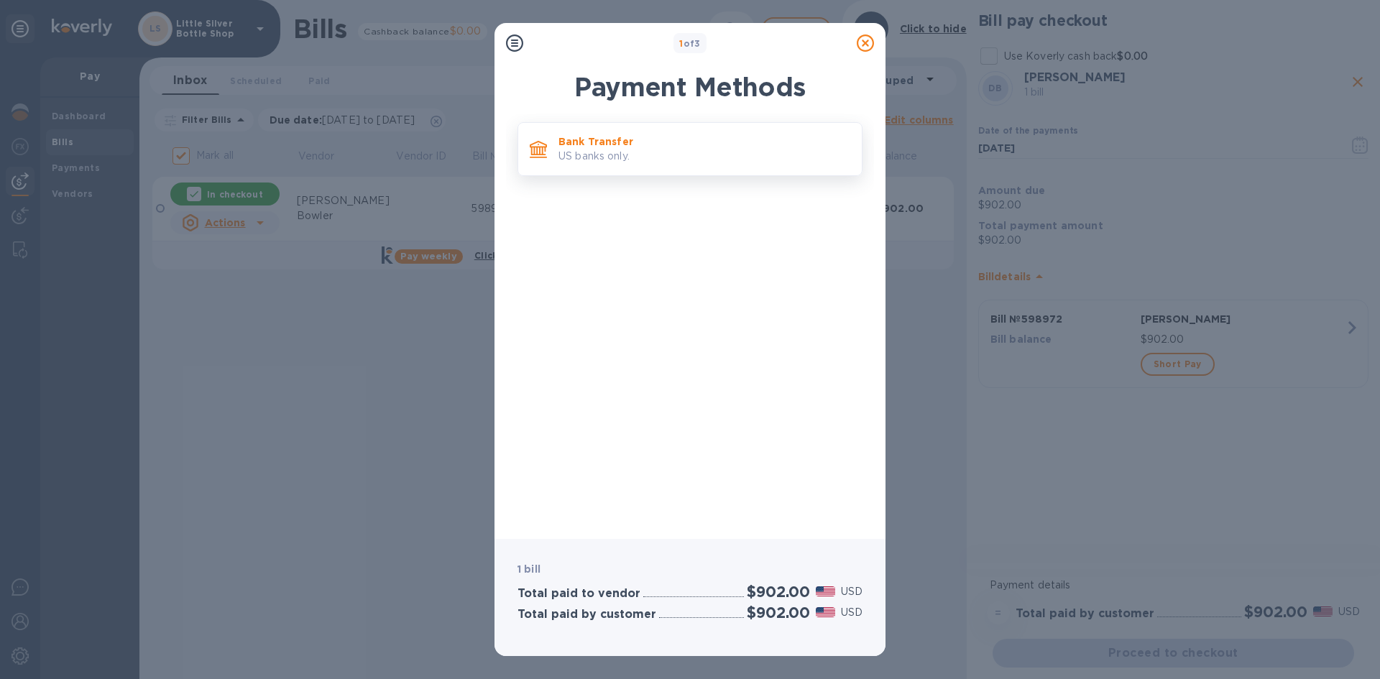
click at [767, 158] on p "US banks only." at bounding box center [705, 156] width 292 height 15
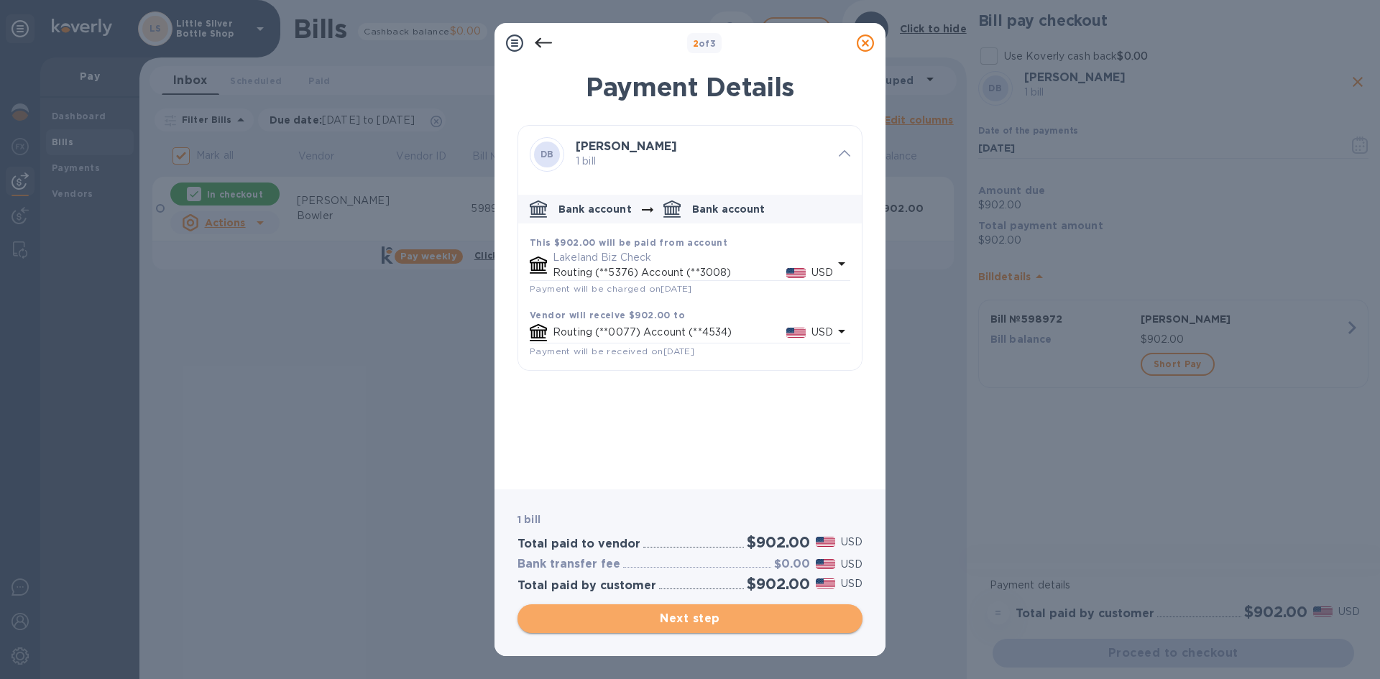
click at [820, 620] on span "Next step" at bounding box center [690, 618] width 322 height 17
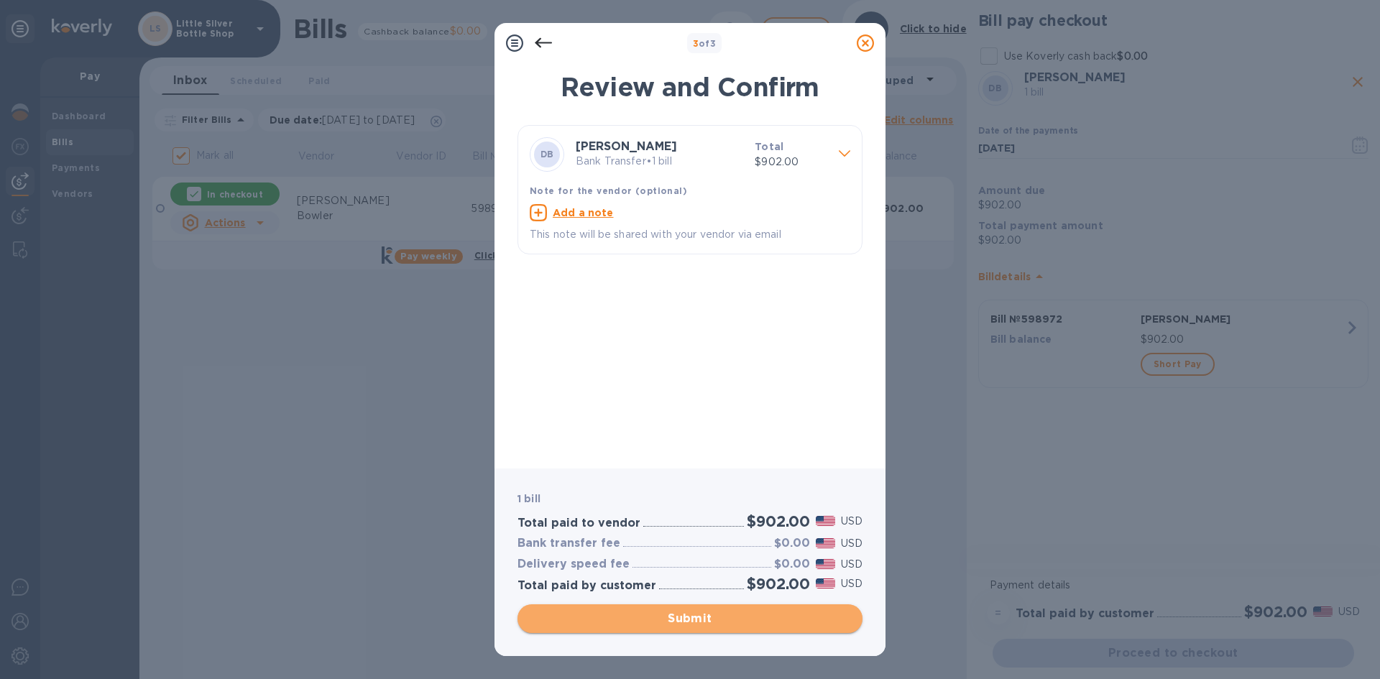
click at [732, 617] on span "Submit" at bounding box center [690, 618] width 322 height 17
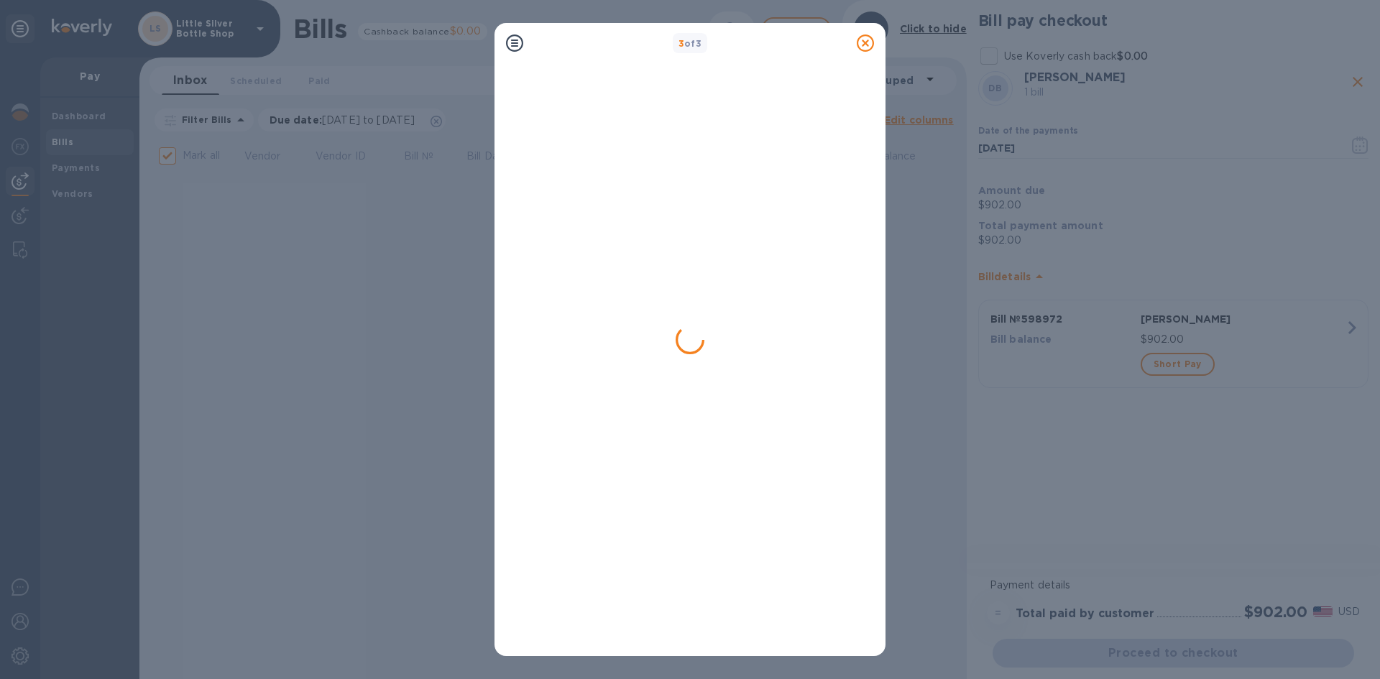
checkbox input "false"
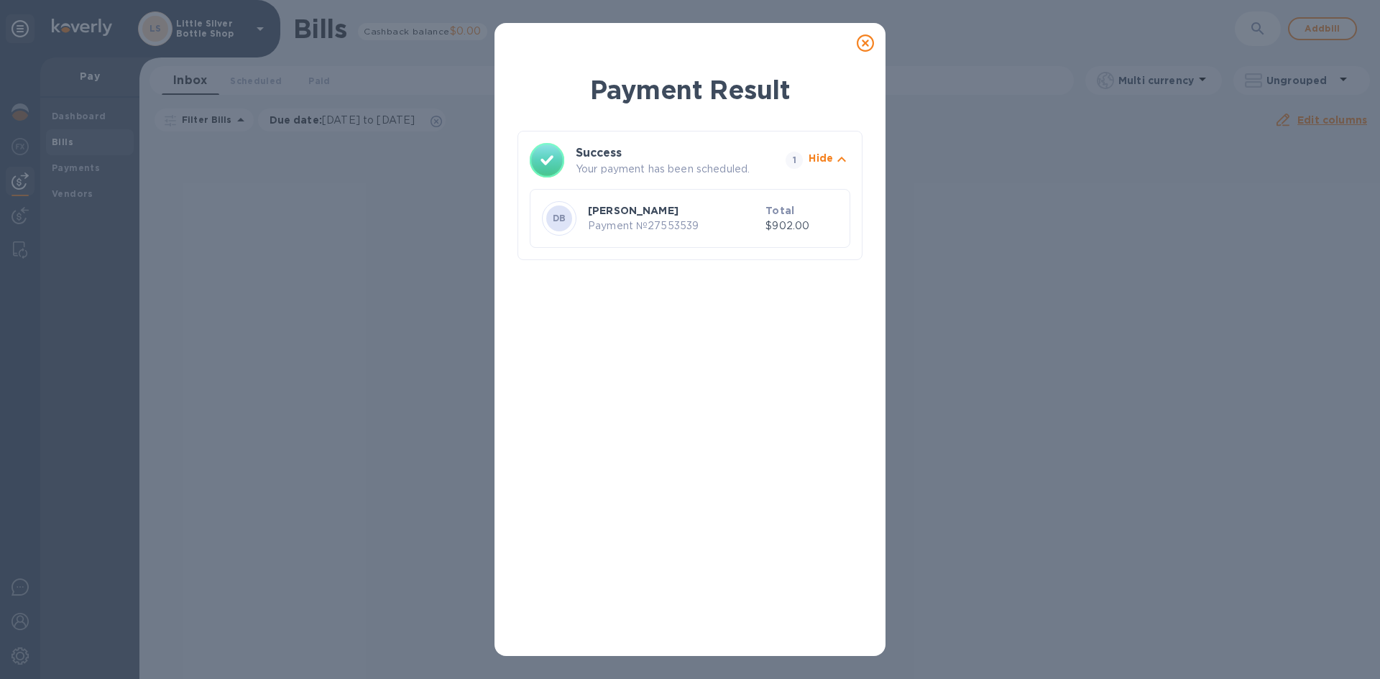
click at [868, 45] on icon at bounding box center [865, 43] width 17 height 17
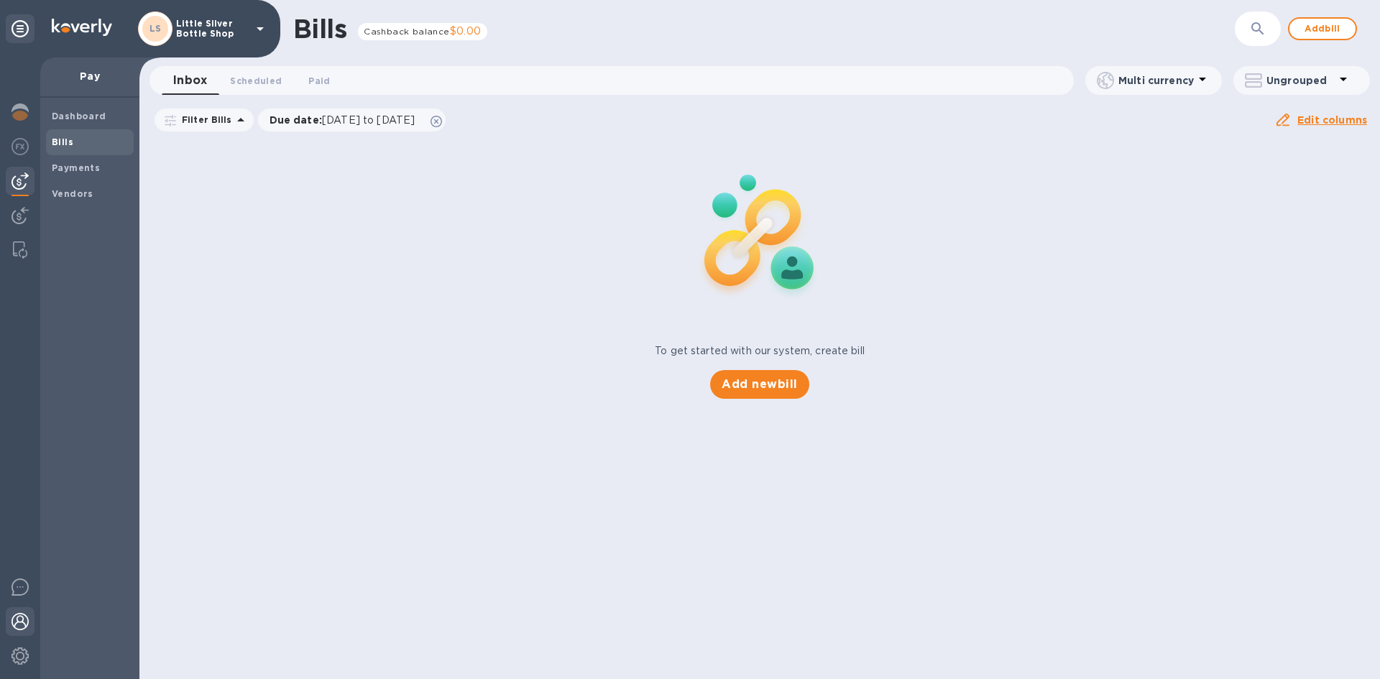
click at [27, 620] on img at bounding box center [20, 621] width 17 height 17
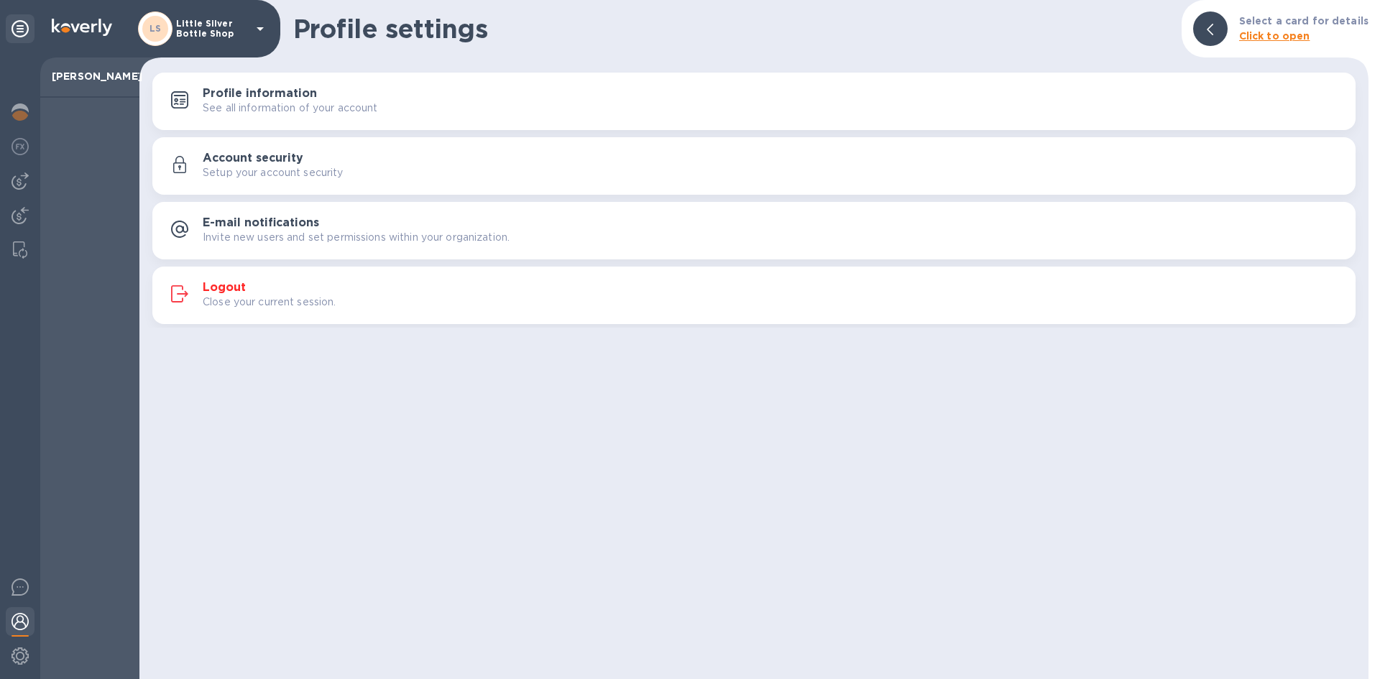
click at [226, 285] on h3 "Logout" at bounding box center [224, 288] width 43 height 14
